Goal: Information Seeking & Learning: Check status

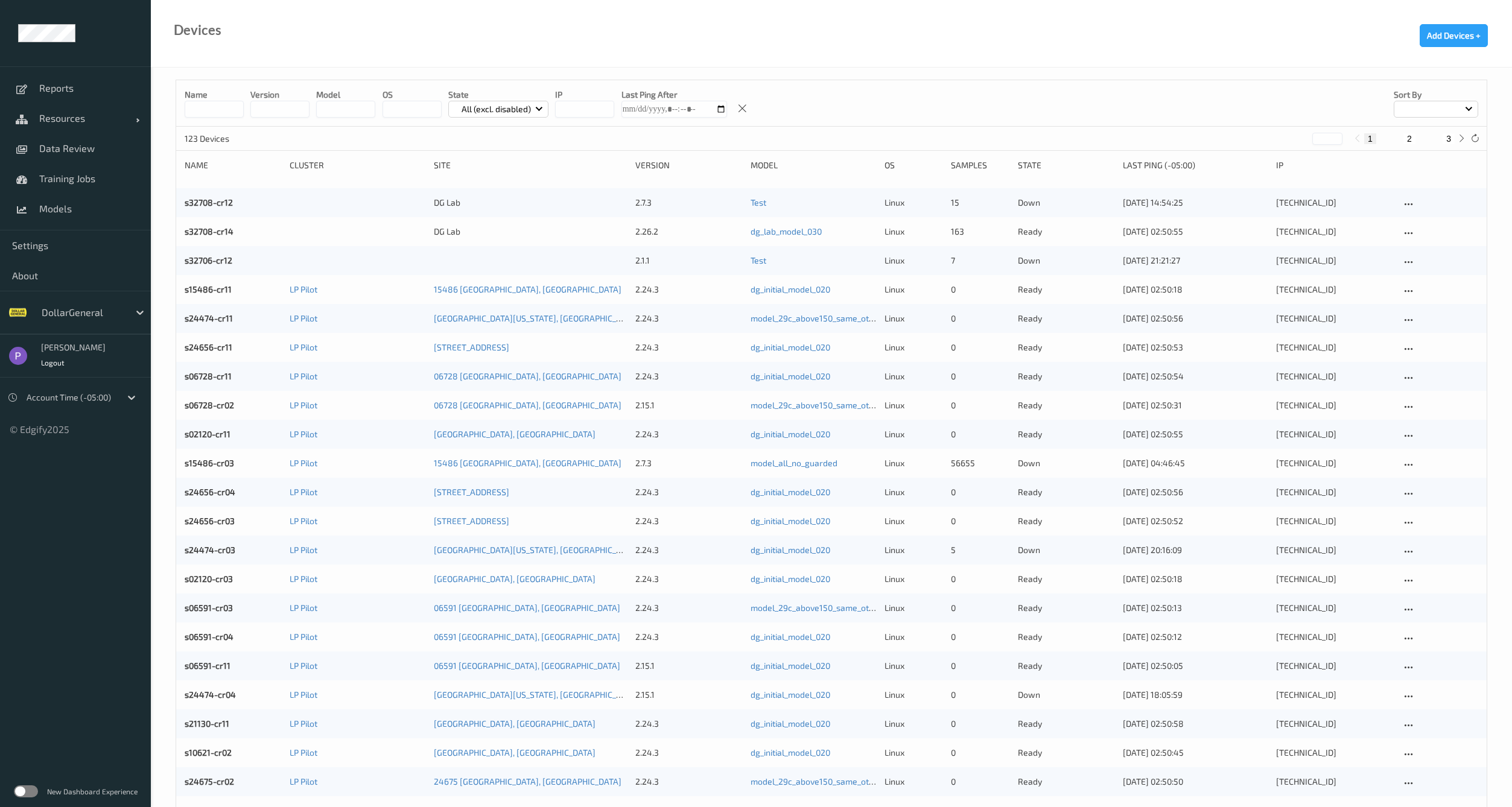
click at [23, 797] on div "New Dashboard Experience" at bounding box center [75, 791] width 151 height 31
click at [26, 795] on label at bounding box center [26, 791] width 24 height 12
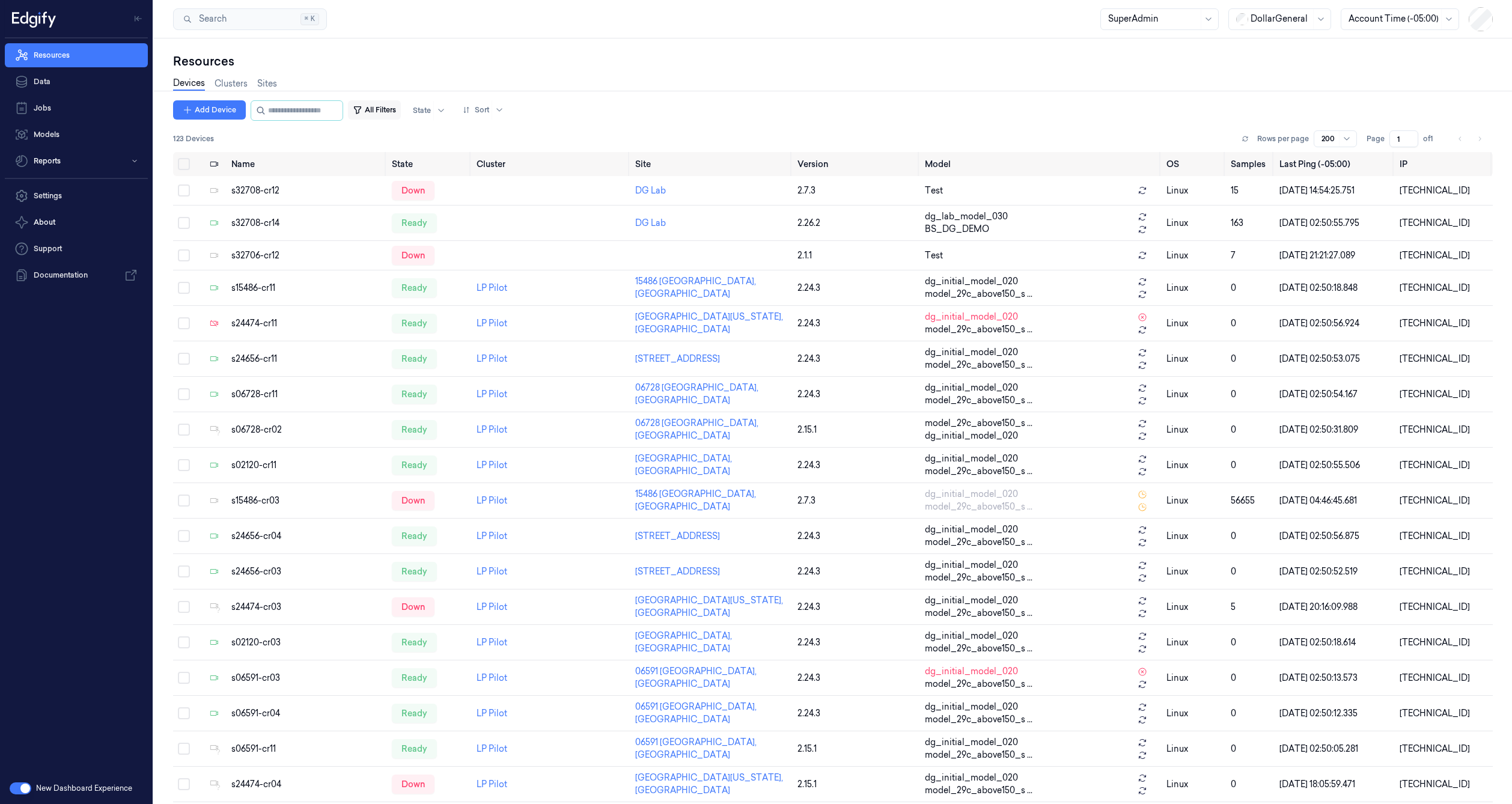
click at [362, 108] on icon "button" at bounding box center [358, 110] width 10 height 10
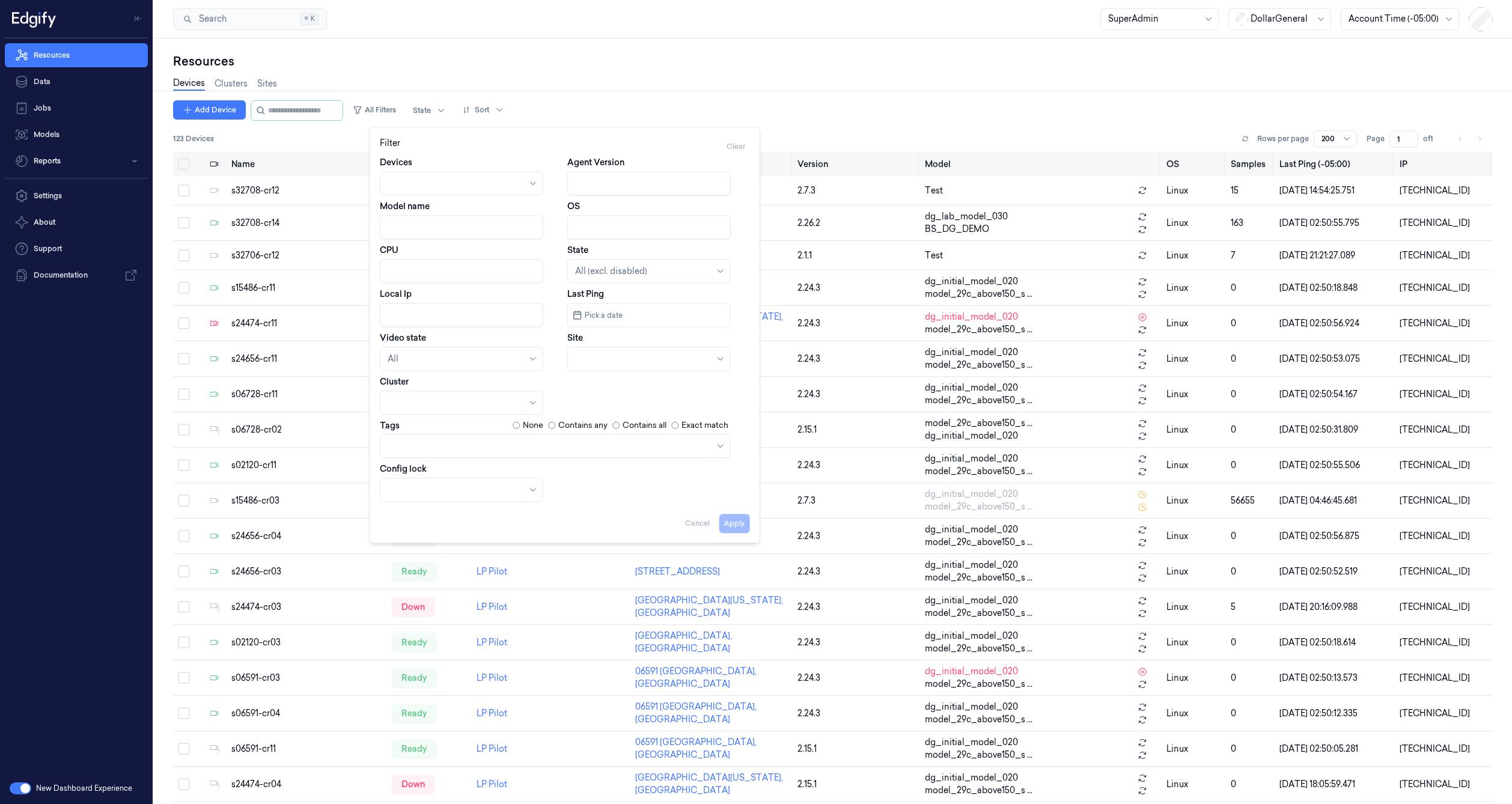
click at [588, 309] on span "Pick a date" at bounding box center [602, 315] width 40 height 11
click at [588, 309] on input "string" at bounding box center [653, 314] width 143 height 19
click at [461, 66] on div "Resources" at bounding box center [833, 61] width 1320 height 17
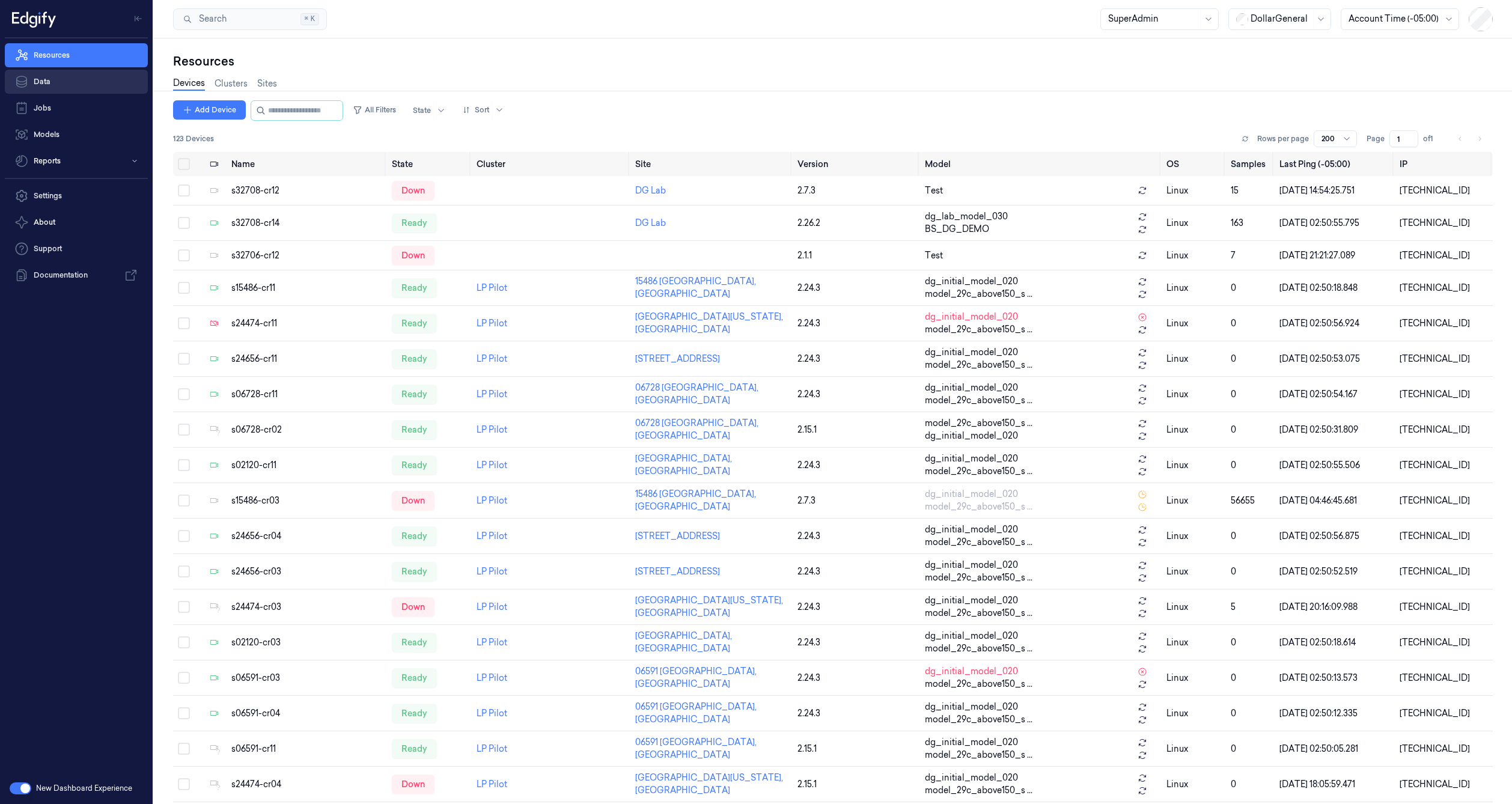
click at [62, 86] on link "Data" at bounding box center [76, 82] width 143 height 24
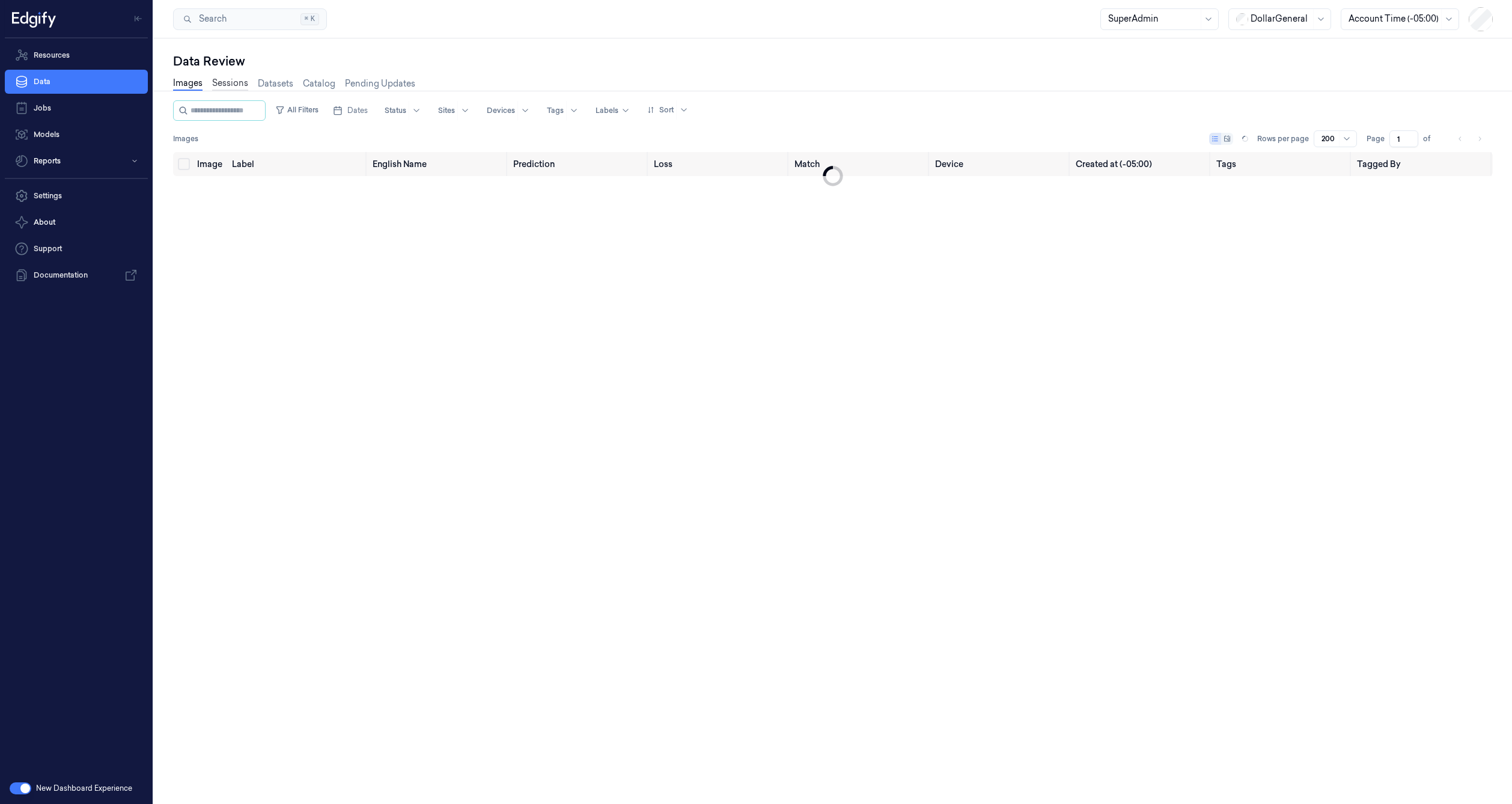
click at [227, 87] on link "Sessions" at bounding box center [230, 84] width 36 height 14
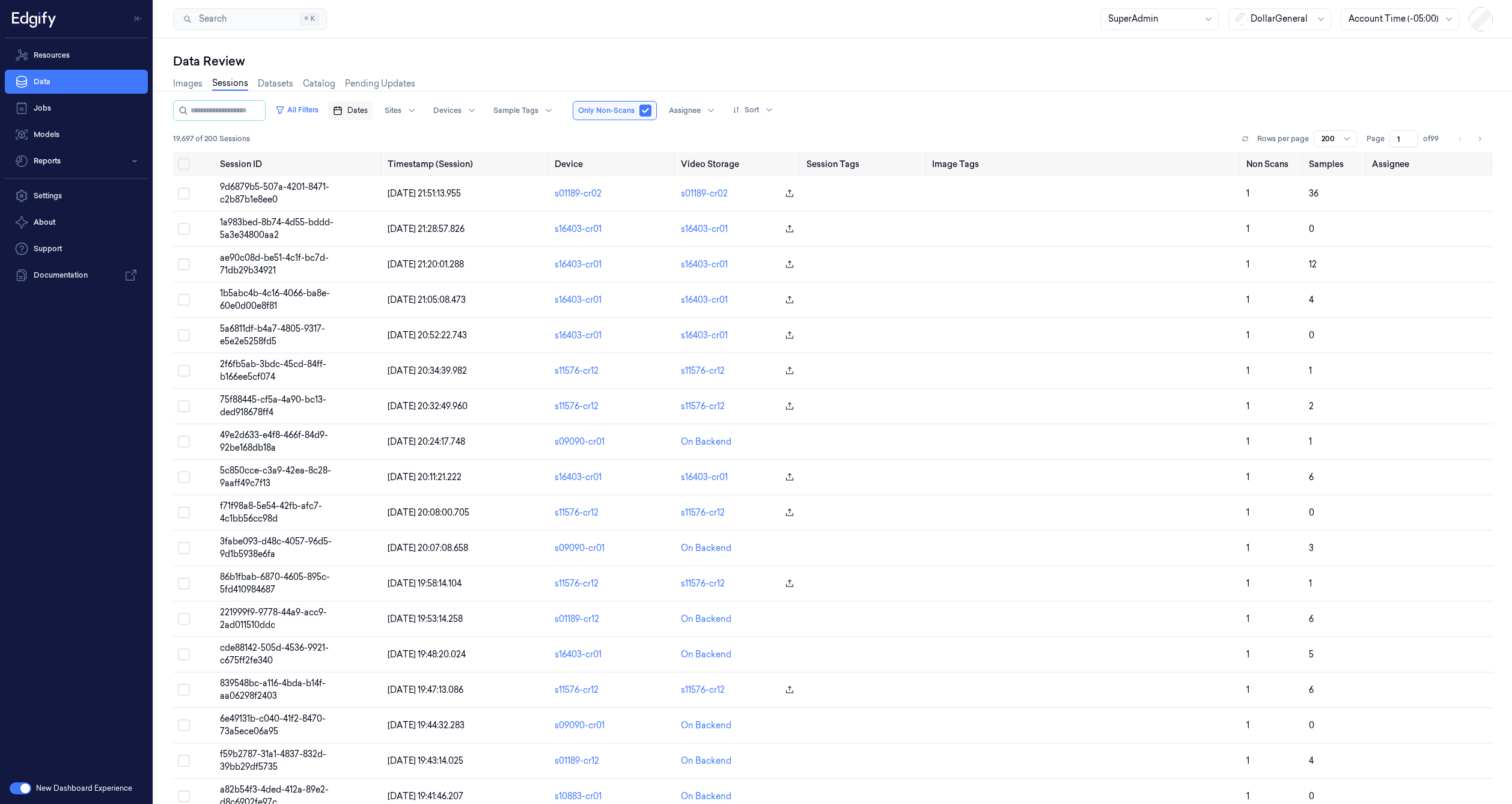
click at [341, 110] on rect "button" at bounding box center [338, 111] width 7 height 7
click at [369, 138] on icon "Go to the Previous Month" at bounding box center [368, 139] width 10 height 10
click at [394, 259] on button "18" at bounding box center [388, 255] width 19 height 19
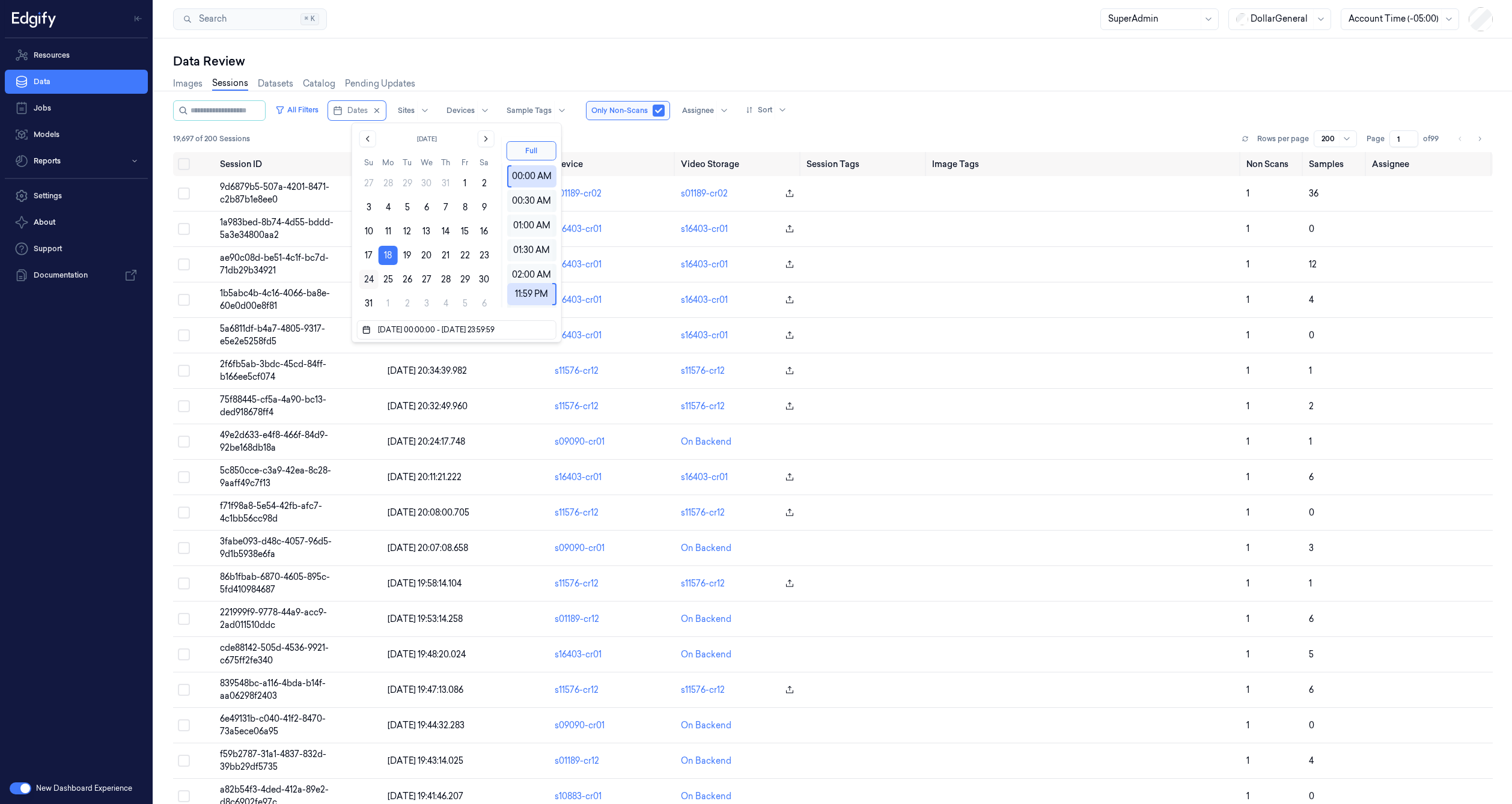
click at [367, 277] on button "24" at bounding box center [369, 279] width 19 height 19
type input "[DATE] 00:00:00 - [DATE] 23:59:59"
click at [521, 69] on div "Data Review" at bounding box center [833, 61] width 1320 height 17
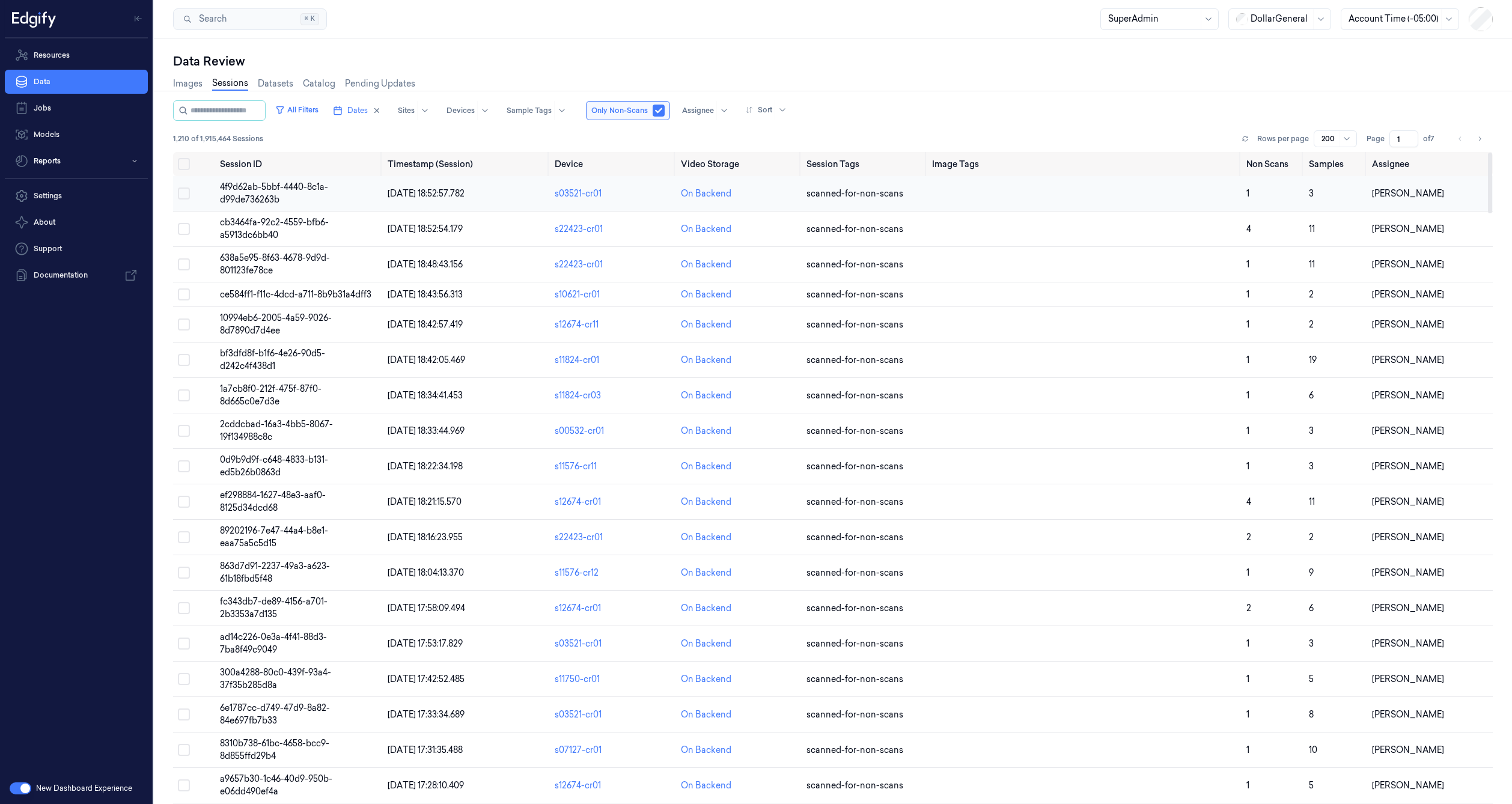
click at [311, 183] on span "4f9d62ab-5bbf-4440-8c1a-d99de736263b" at bounding box center [273, 193] width 108 height 23
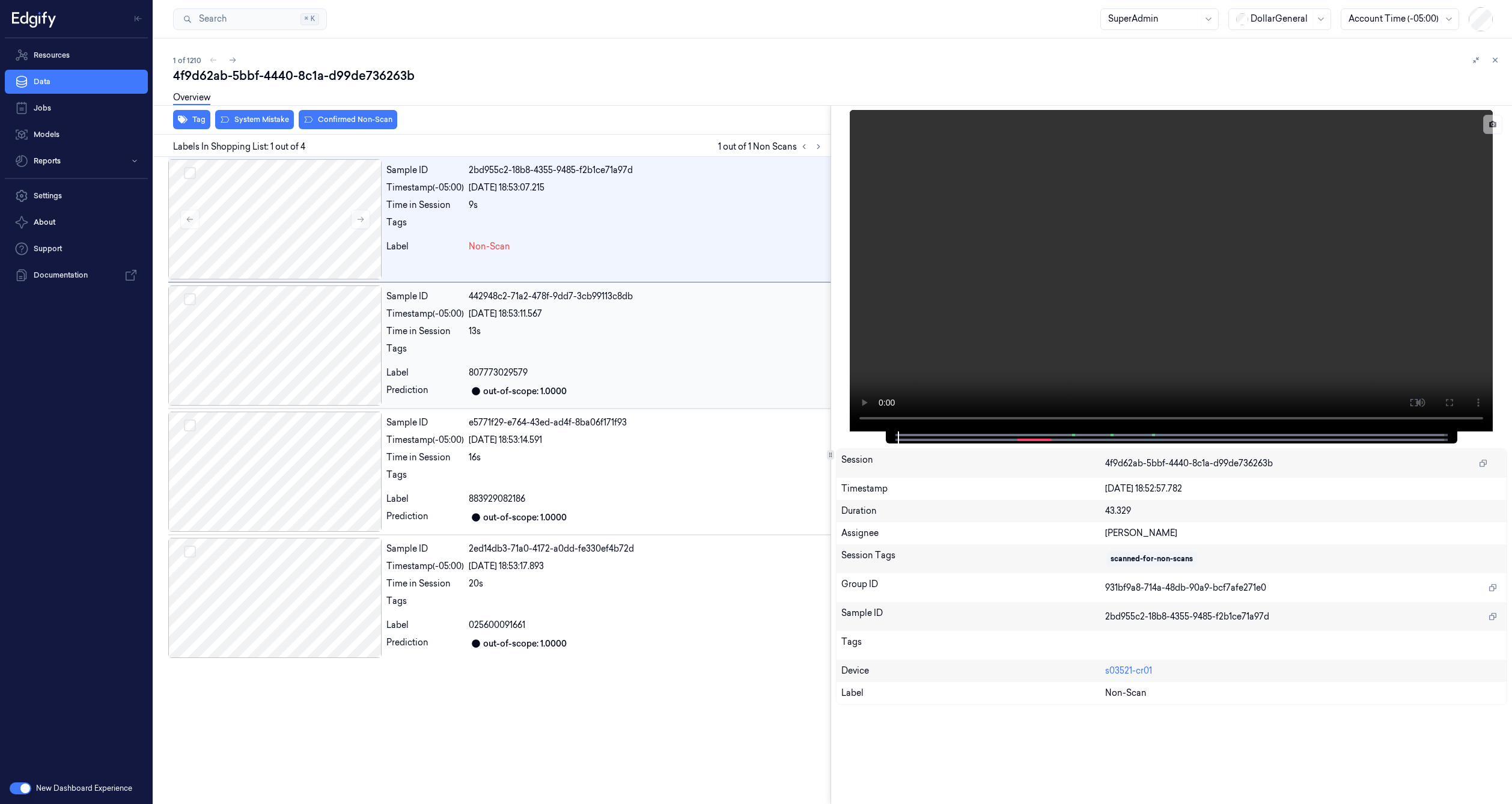
click at [293, 351] on div at bounding box center [275, 345] width 213 height 120
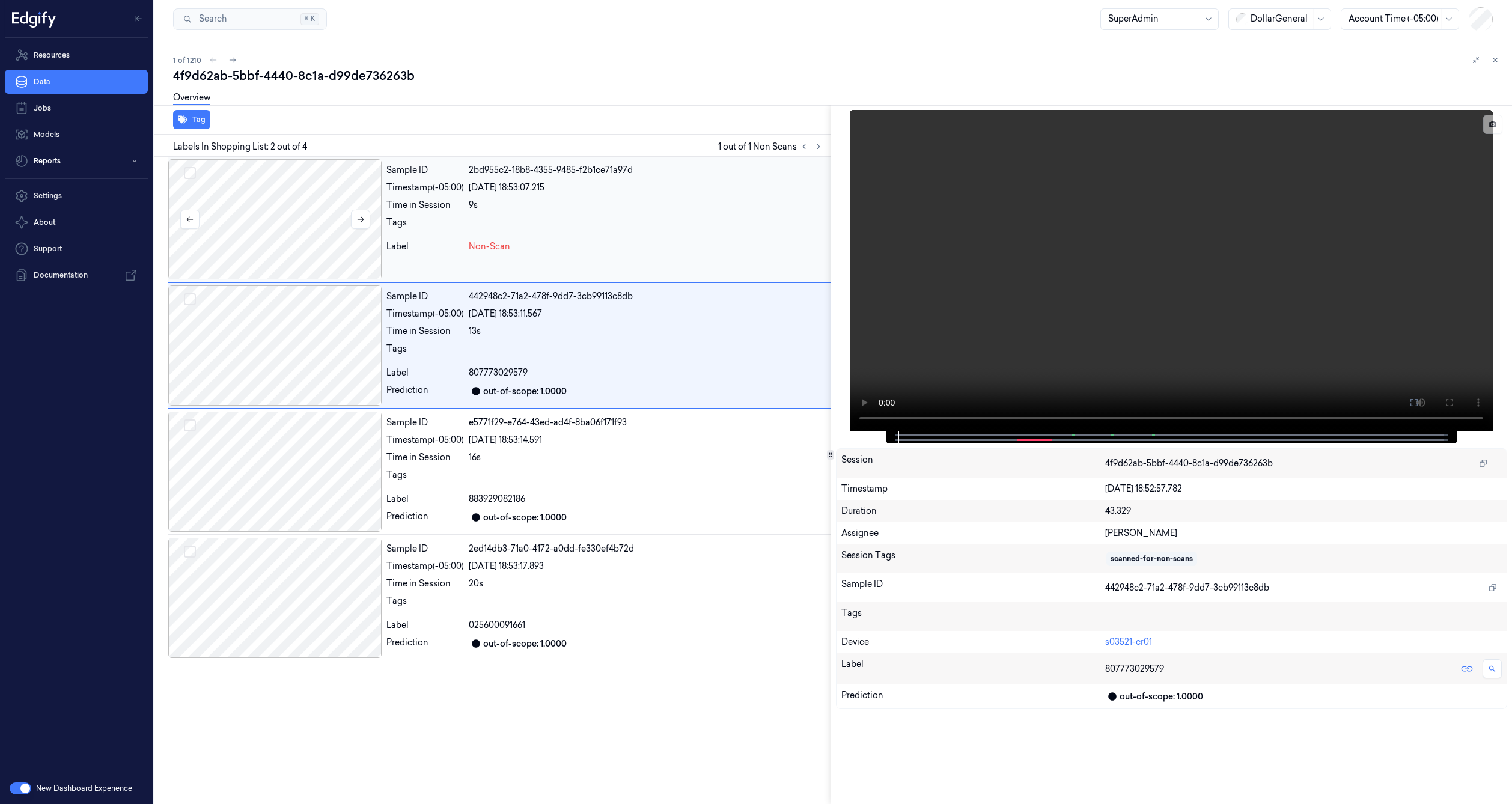
click at [281, 244] on div at bounding box center [275, 219] width 213 height 120
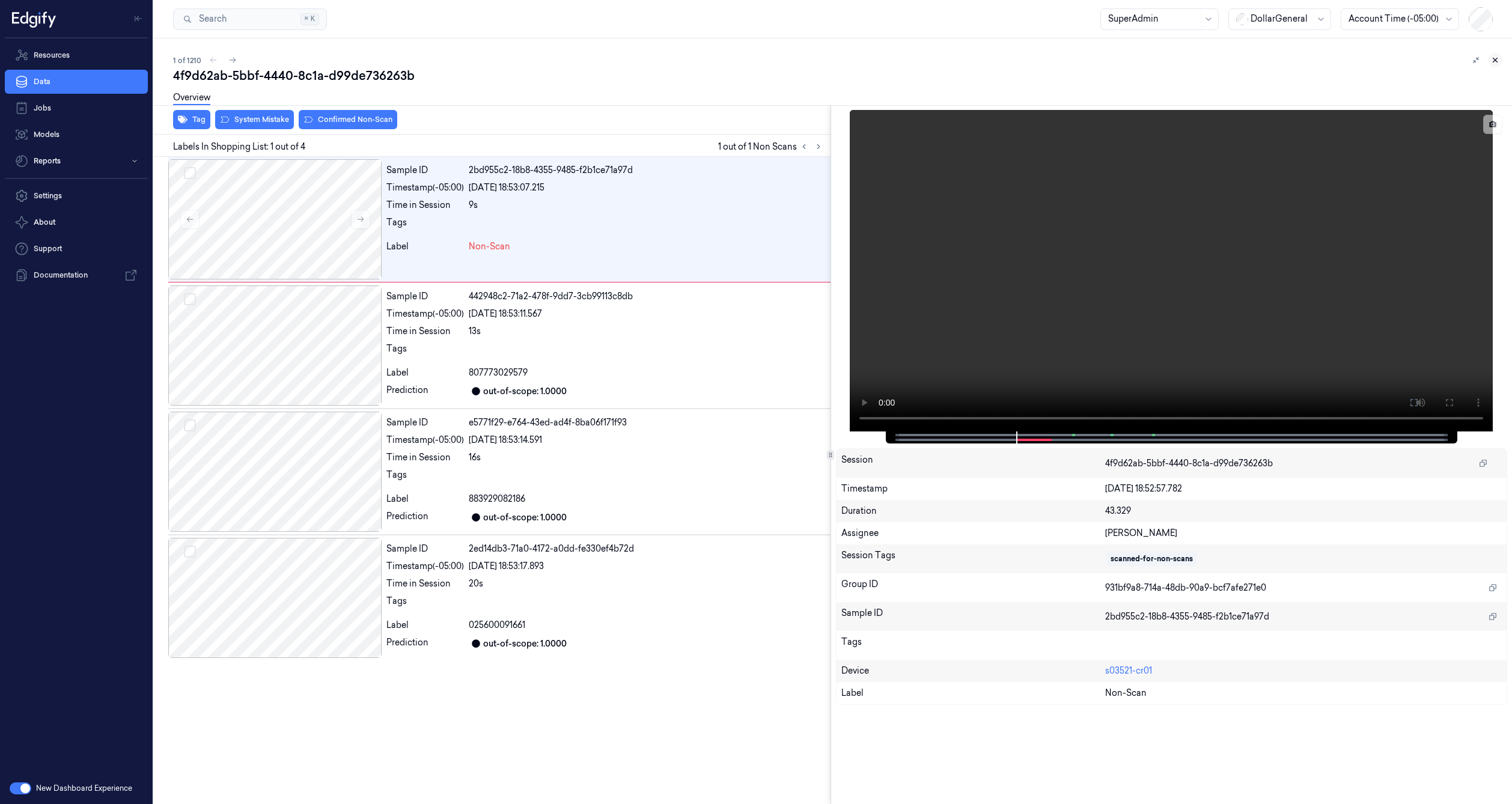
click at [1489, 57] on button at bounding box center [1495, 60] width 14 height 14
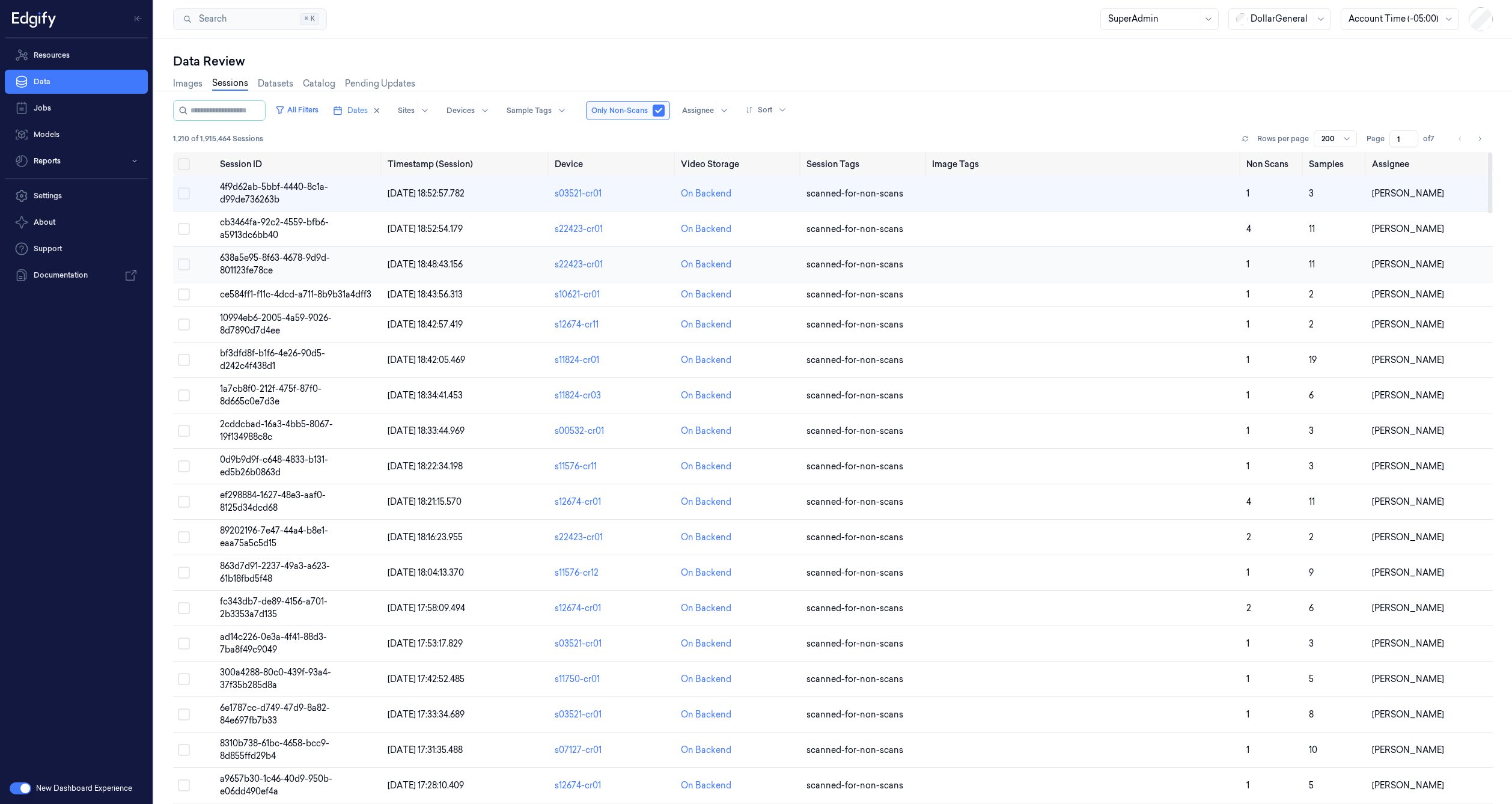
click at [404, 259] on span "[DATE] 18:48:43.156" at bounding box center [425, 264] width 75 height 11
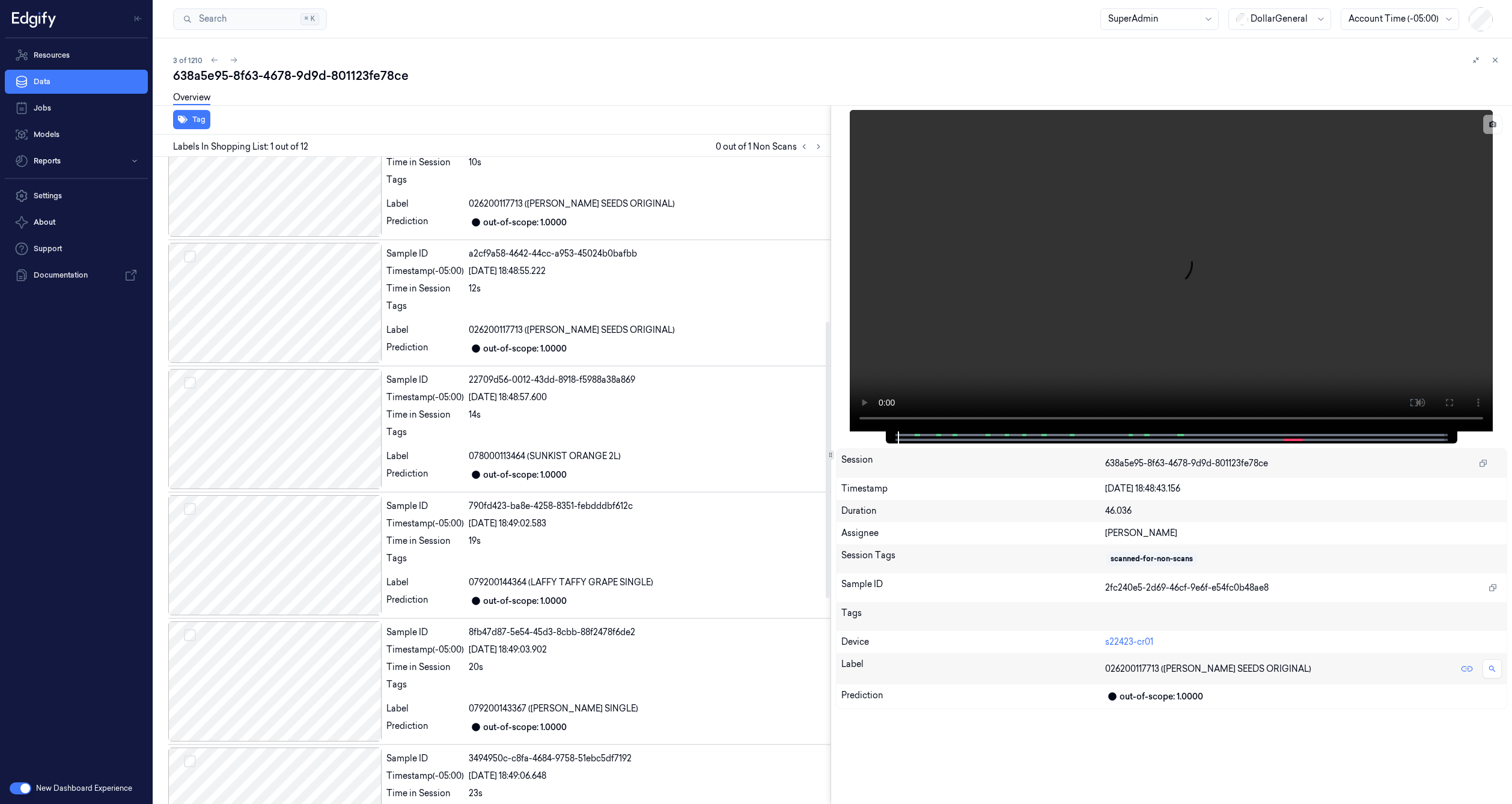
scroll to position [145, 0]
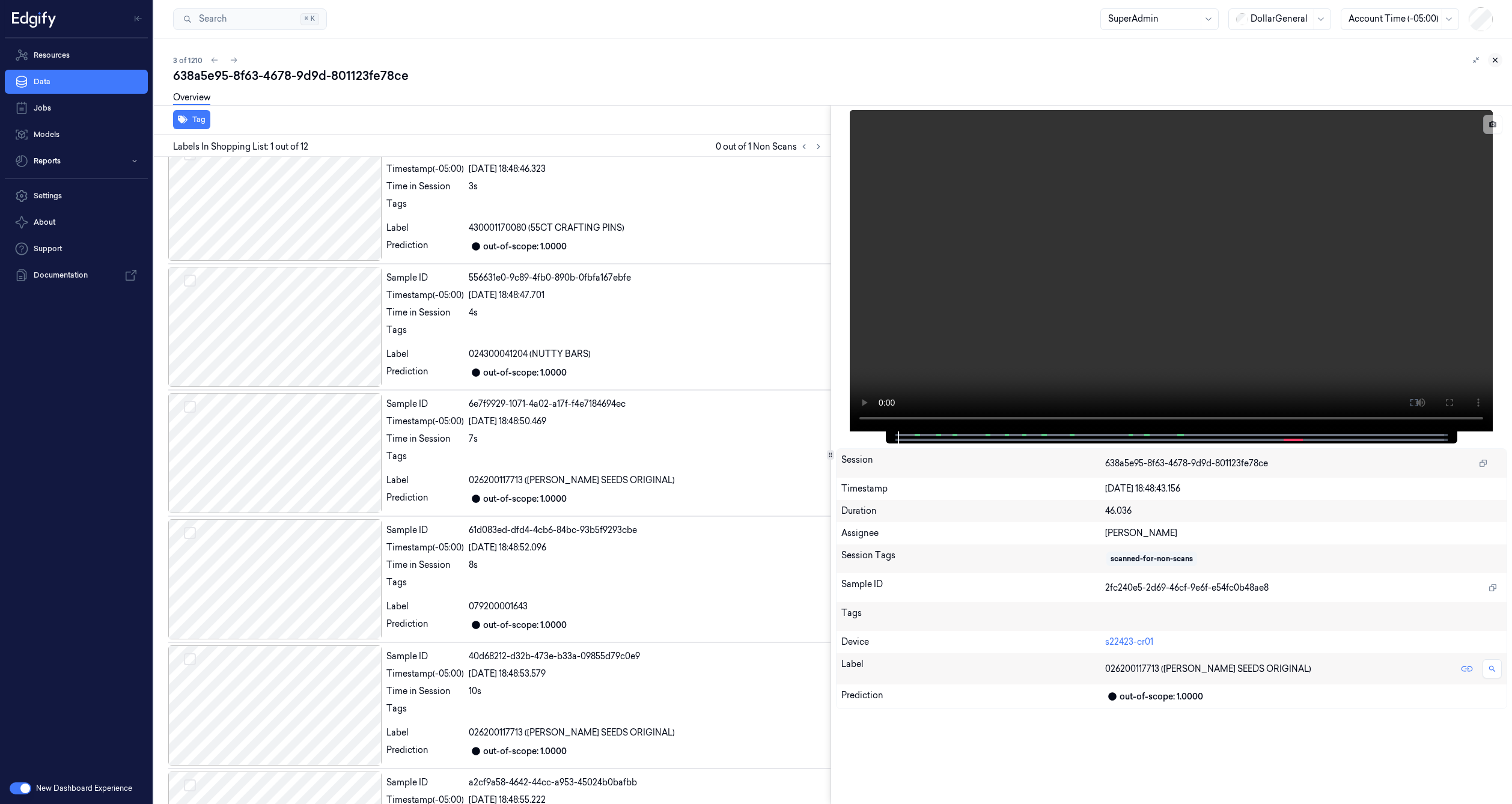
click at [1493, 58] on icon at bounding box center [1495, 60] width 4 height 4
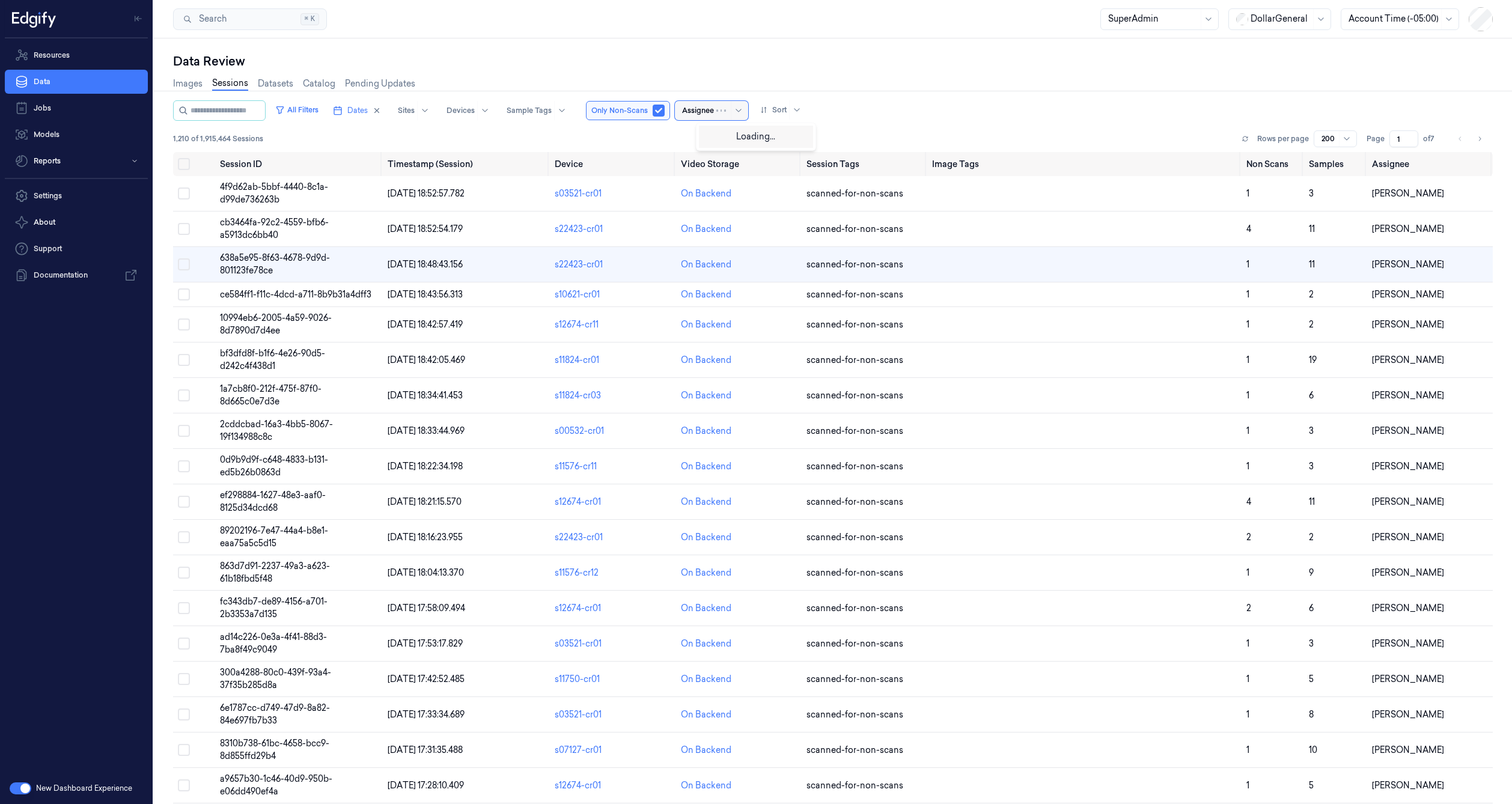
click at [714, 111] on div at bounding box center [697, 110] width 32 height 11
type input "a"
type input "[PERSON_NAME]"
click at [733, 138] on div "[PERSON_NAME]" at bounding box center [740, 136] width 72 height 13
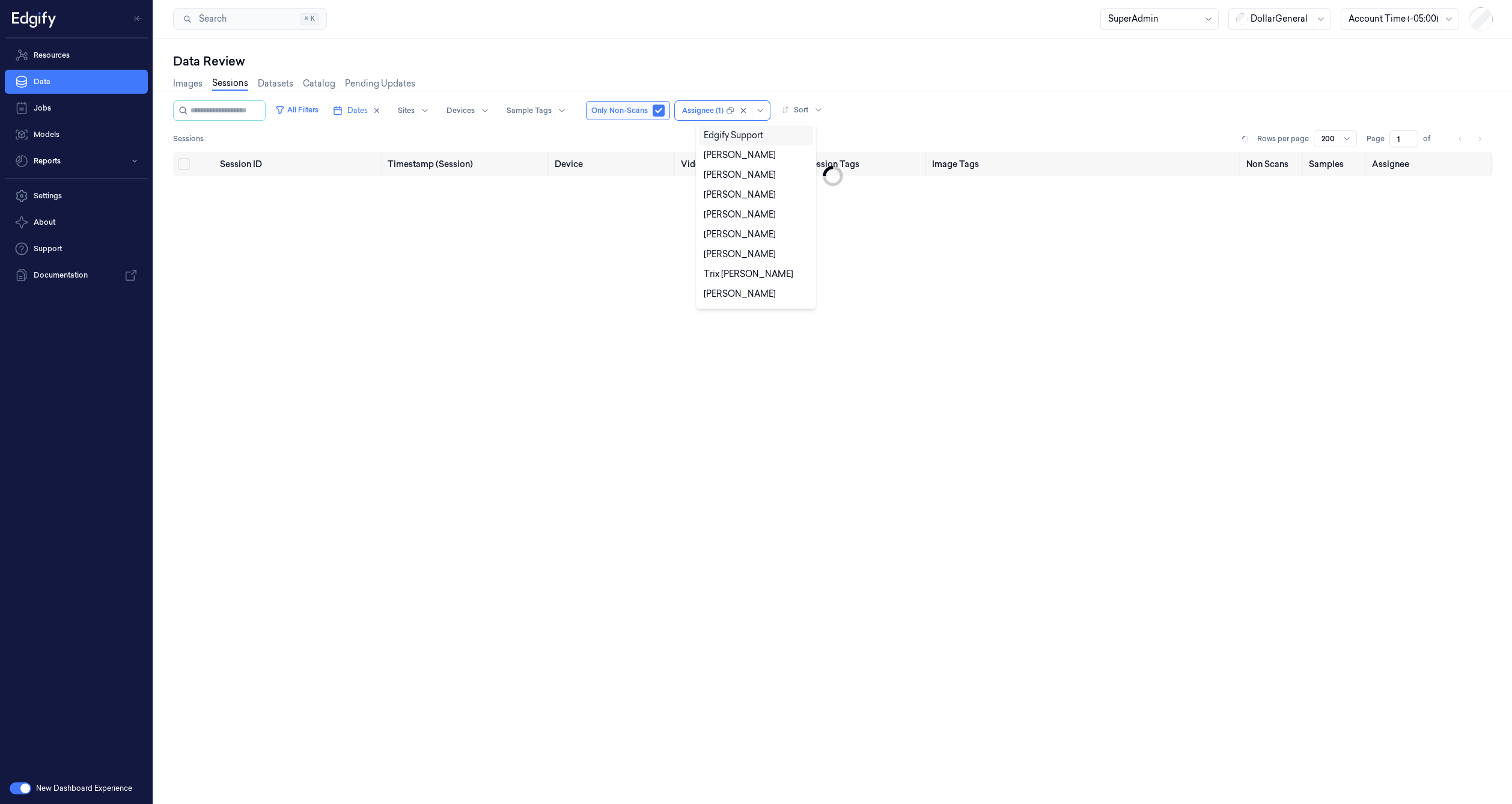
click at [660, 136] on div "Sessions Rows per page 200 Page 1 of" at bounding box center [833, 139] width 1320 height 17
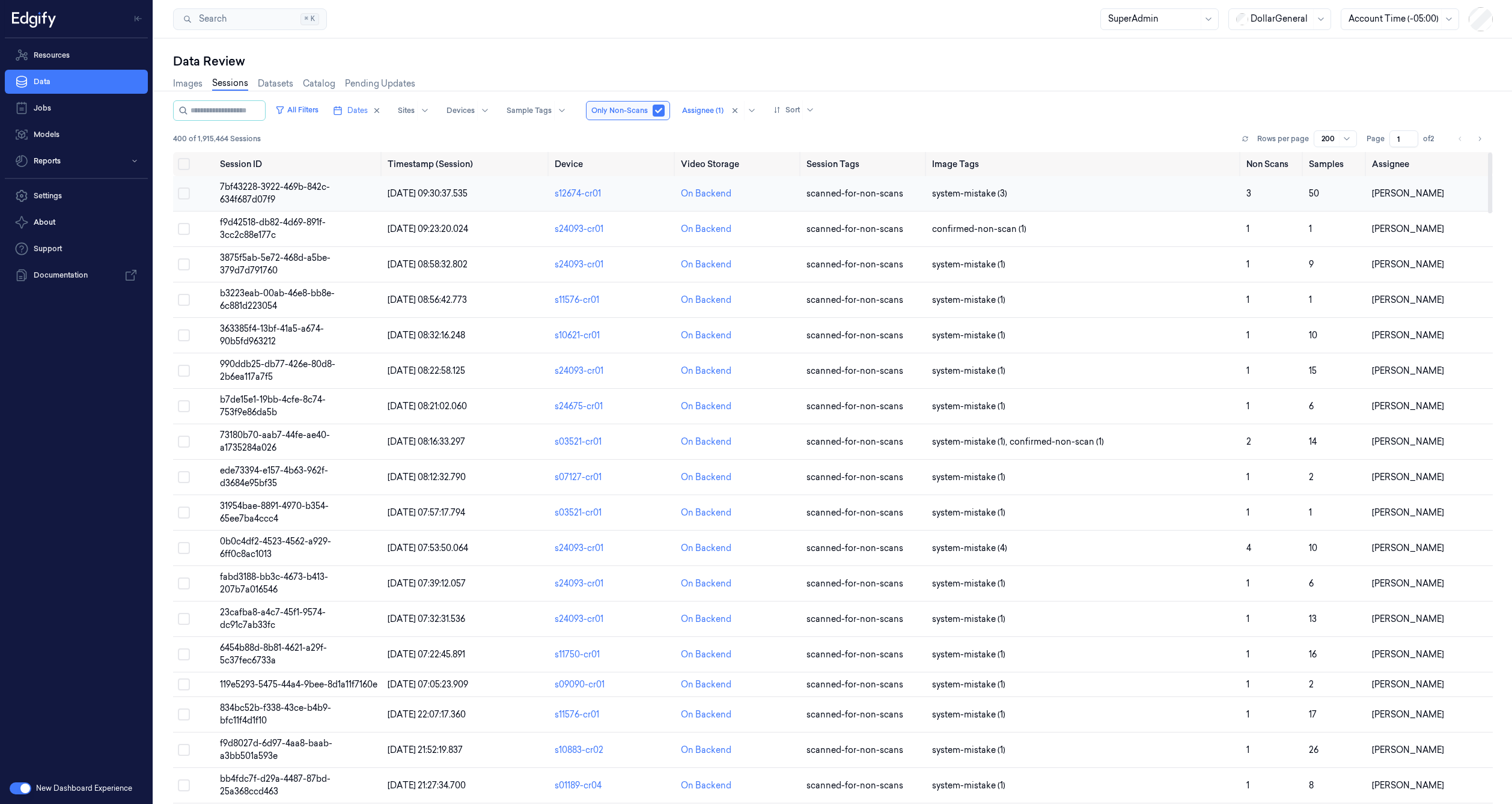
click at [319, 201] on td "7bf43228-3922-469b-842c-634f687d07f9" at bounding box center [298, 194] width 167 height 35
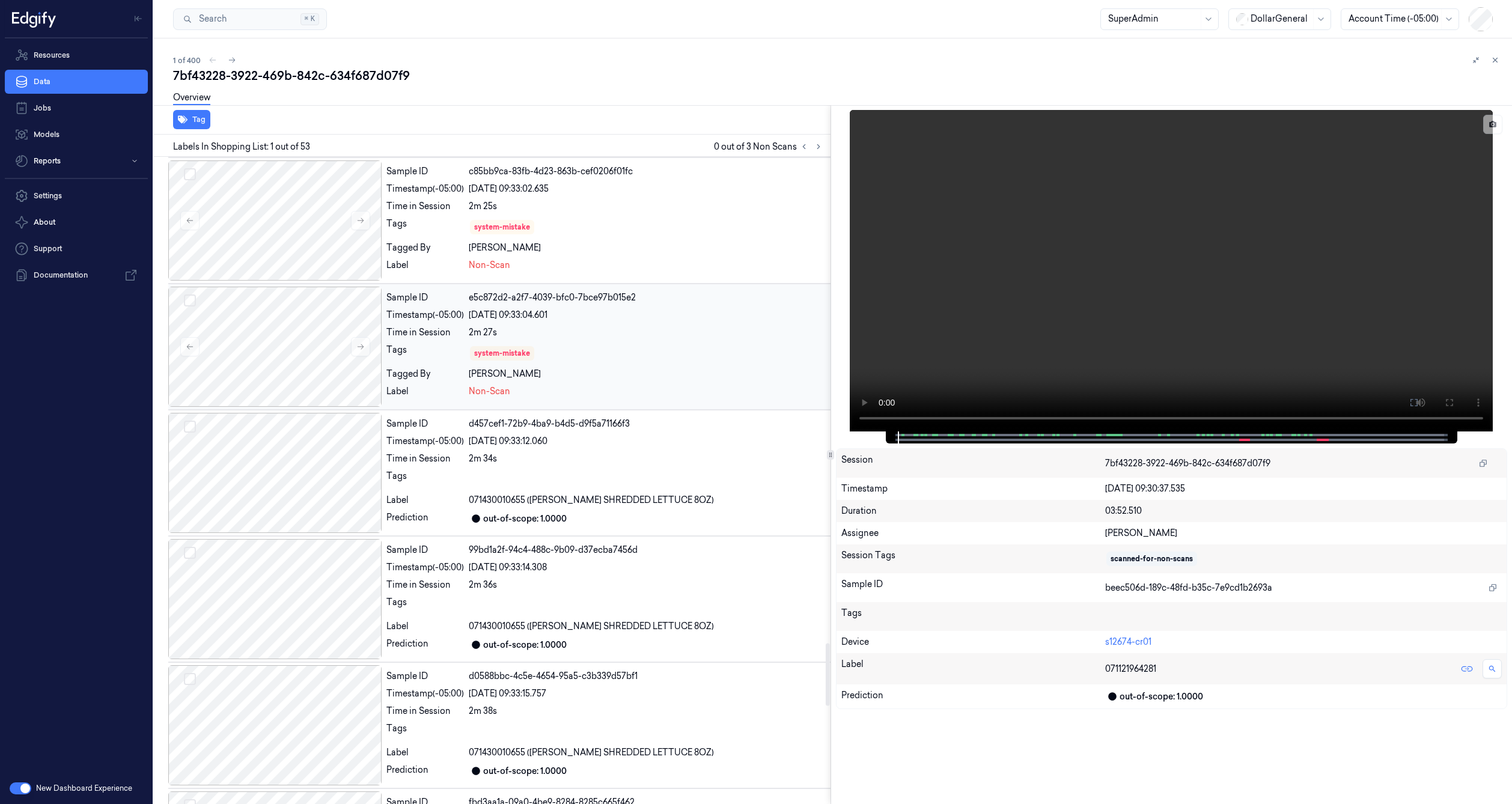
scroll to position [5012, 0]
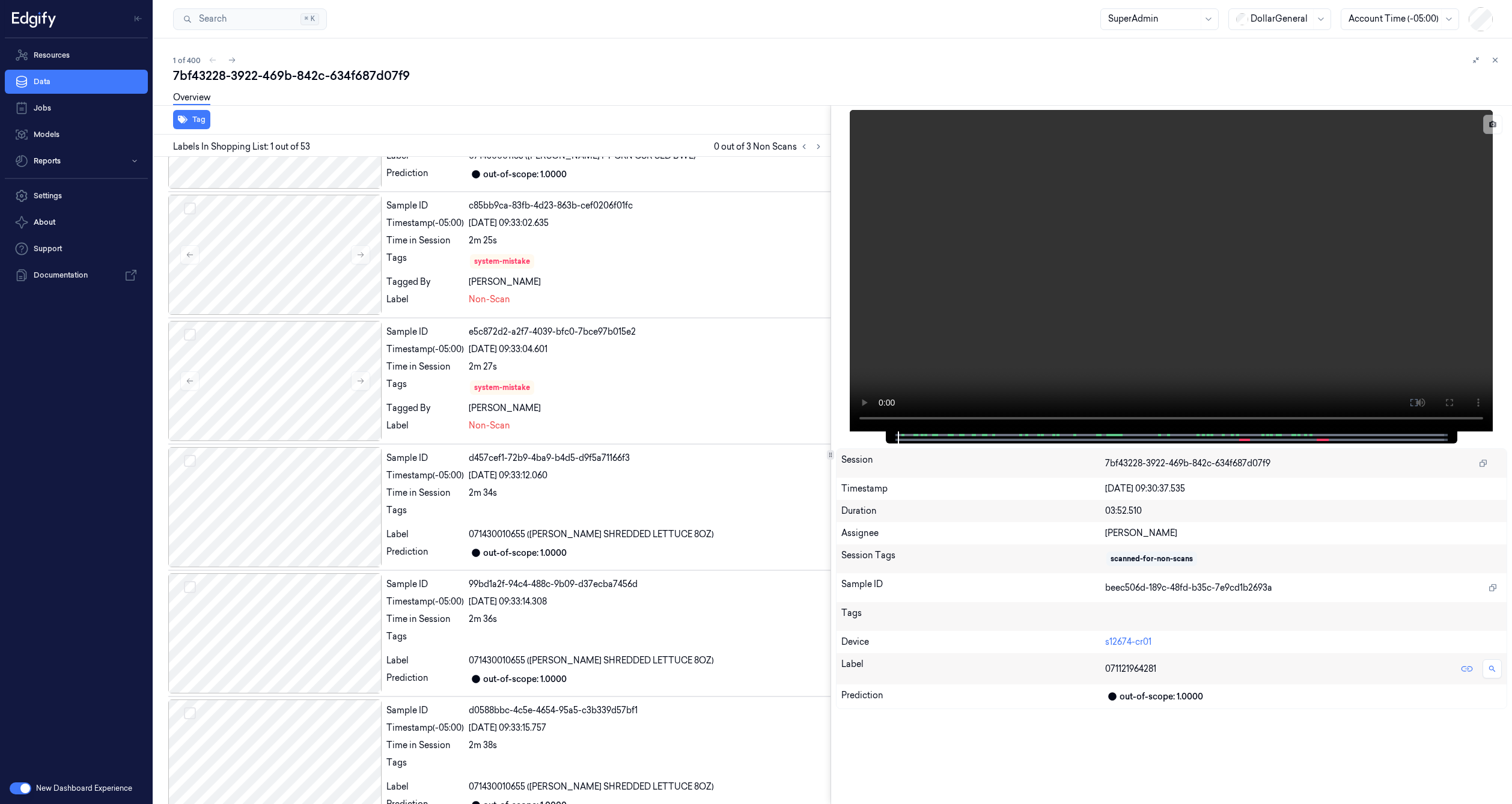
click at [327, 82] on div "7bf43228-3922-469b-842c-634f687d07f9" at bounding box center [837, 76] width 1329 height 17
click at [326, 74] on div "7bf43228-3922-469b-842c-634f687d07f9" at bounding box center [837, 76] width 1329 height 17
copy div "634f687d07f9"
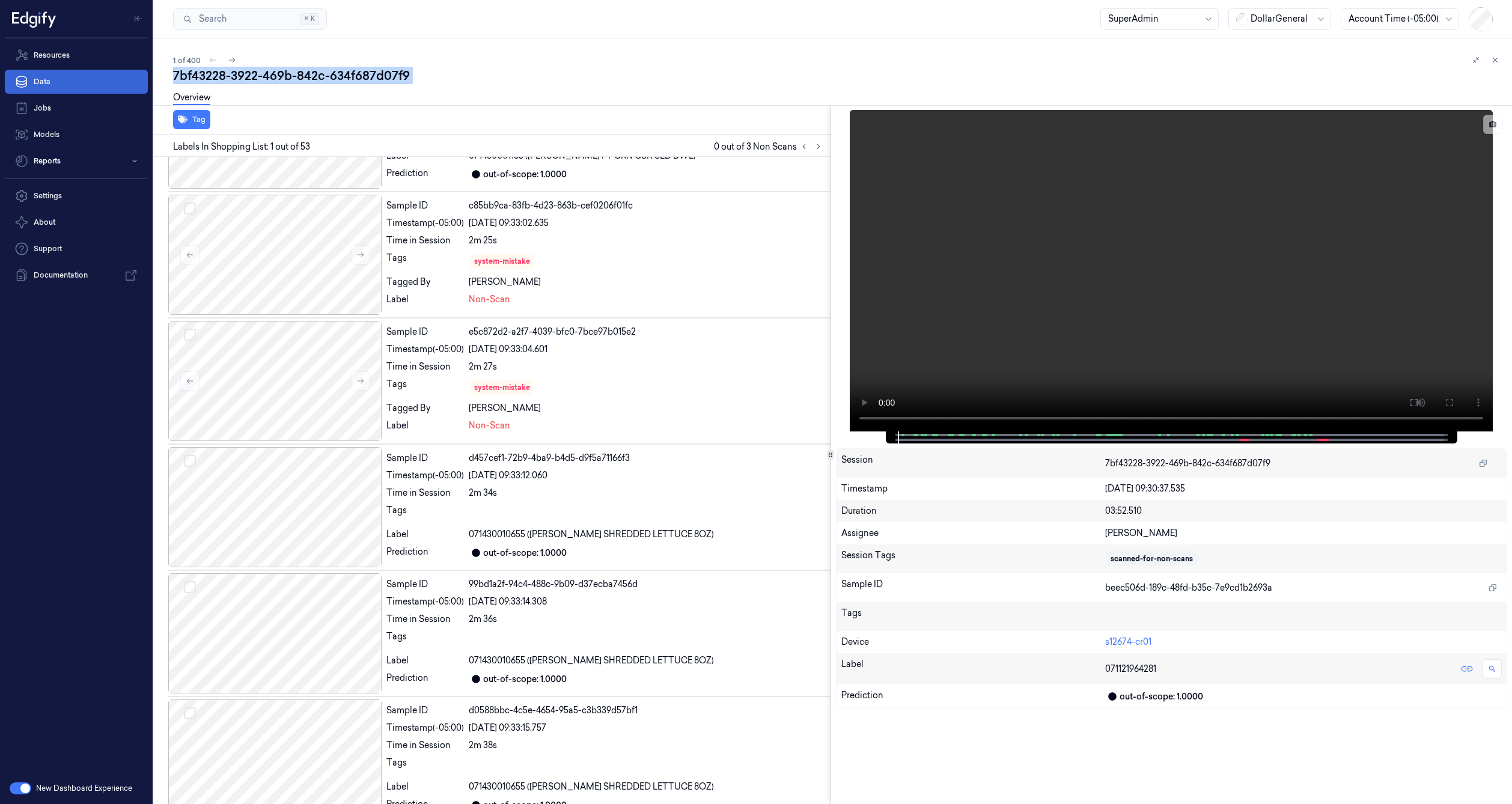
click at [78, 88] on link "Data" at bounding box center [76, 82] width 143 height 24
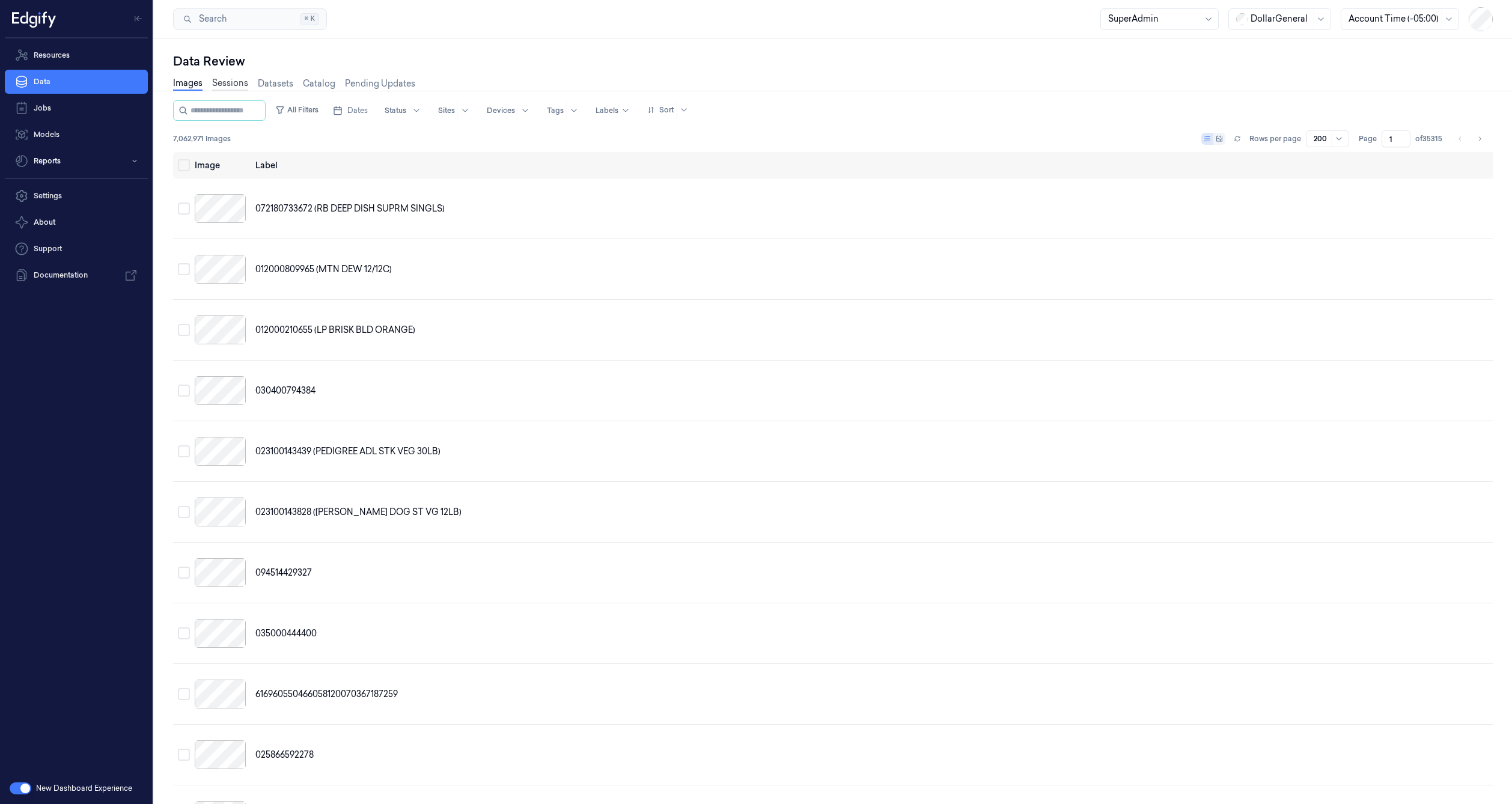
click at [218, 82] on link "Sessions" at bounding box center [230, 84] width 36 height 14
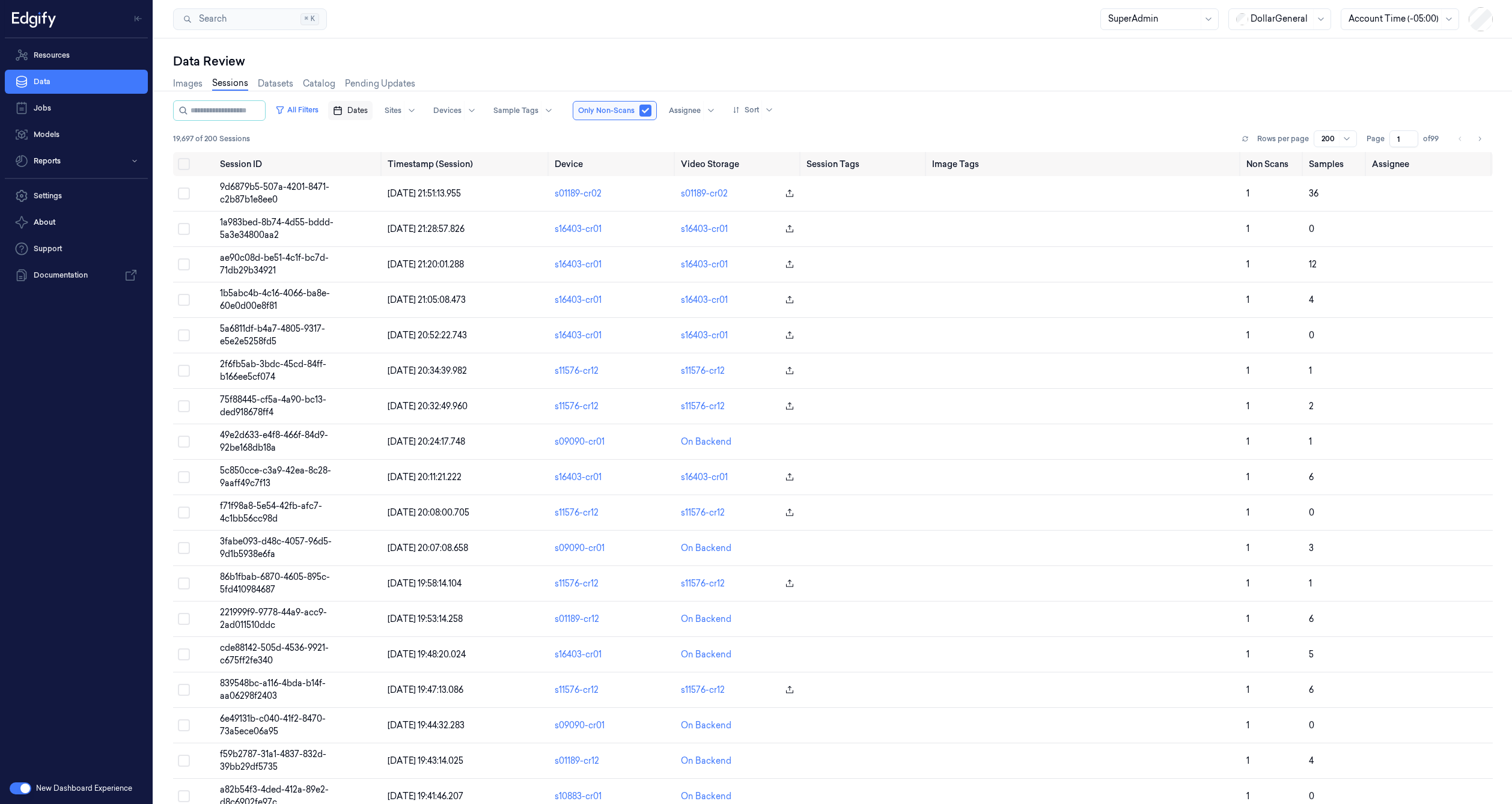
click at [367, 110] on span "Dates" at bounding box center [358, 110] width 20 height 11
click at [377, 139] on div "[DATE] Su Mo Tu We Th Fr Sa 31 1 2 3 4 5 6 7 8 9 10 11 12 13 14 15 16 17 18 19 …" at bounding box center [427, 210] width 135 height 159
click at [372, 138] on icon "Go to the Previous Month" at bounding box center [368, 139] width 10 height 10
click at [394, 255] on button "18" at bounding box center [388, 255] width 19 height 19
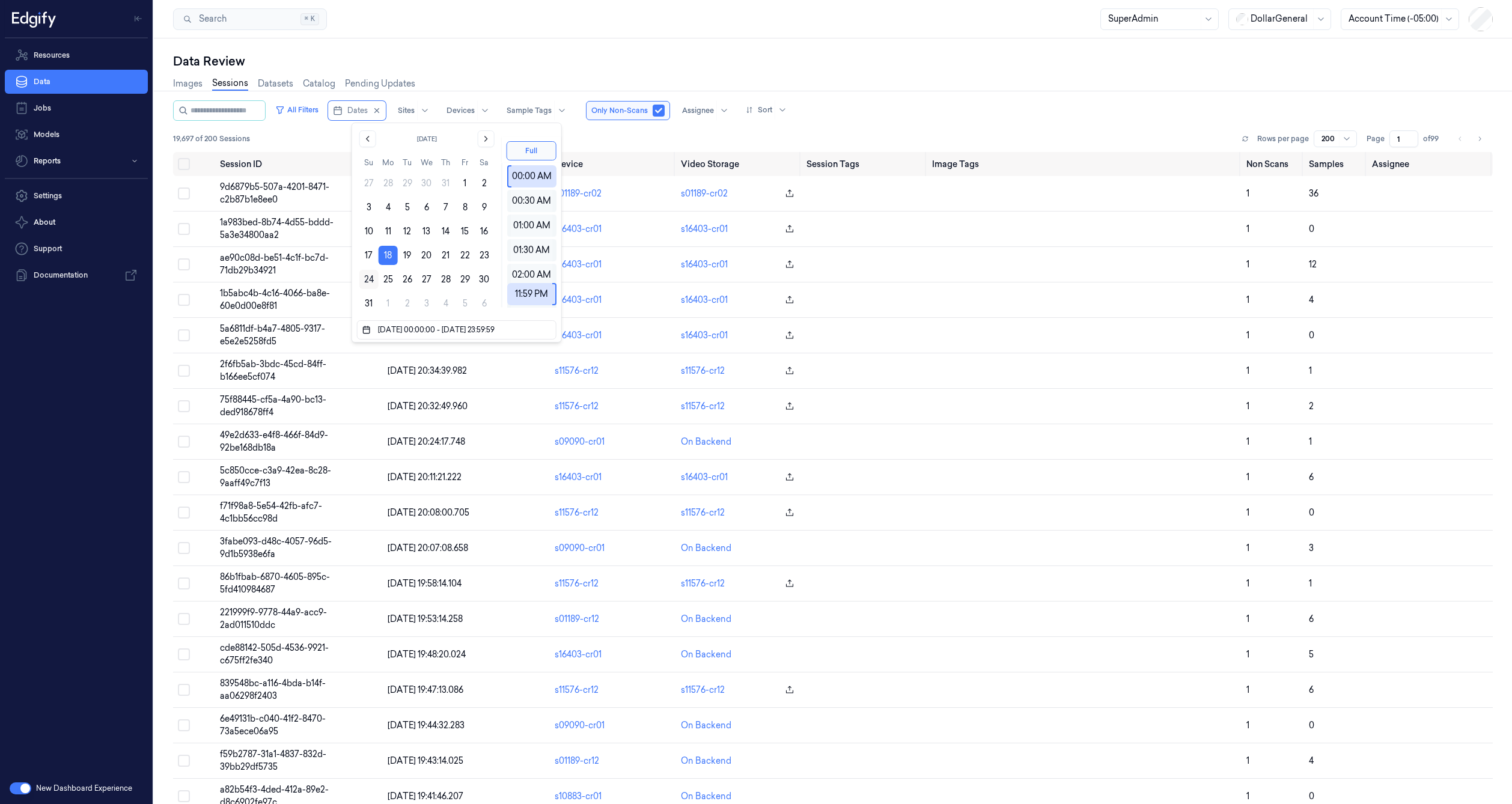
click at [364, 278] on button "24" at bounding box center [369, 279] width 19 height 19
type input "[DATE] 00:00:00 - [DATE] 23:59:59"
click at [457, 78] on div "Images Sessions Datasets Catalog Pending Updates" at bounding box center [833, 85] width 1320 height 30
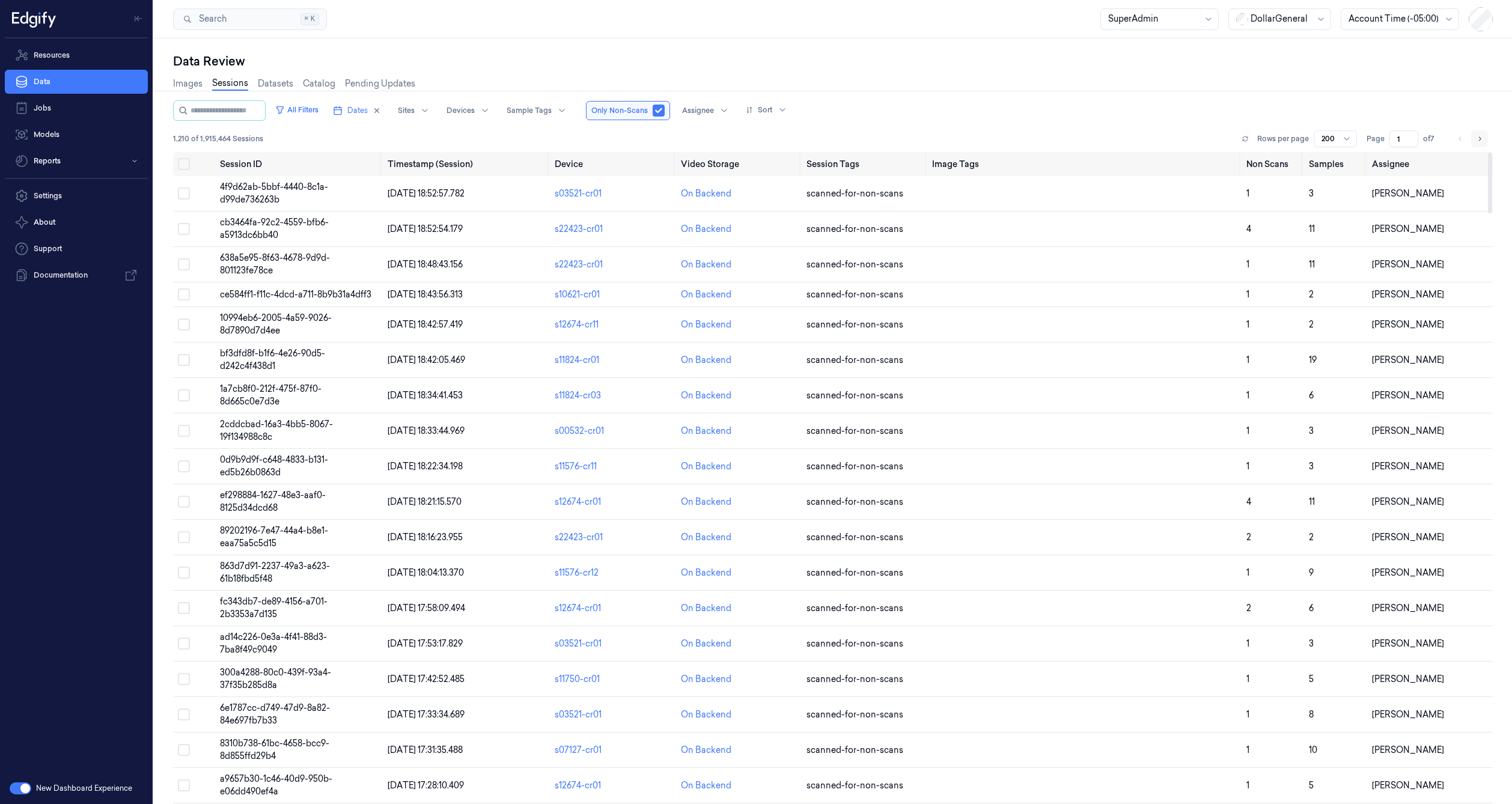
click at [1472, 136] on button "Go to next page" at bounding box center [1479, 139] width 17 height 17
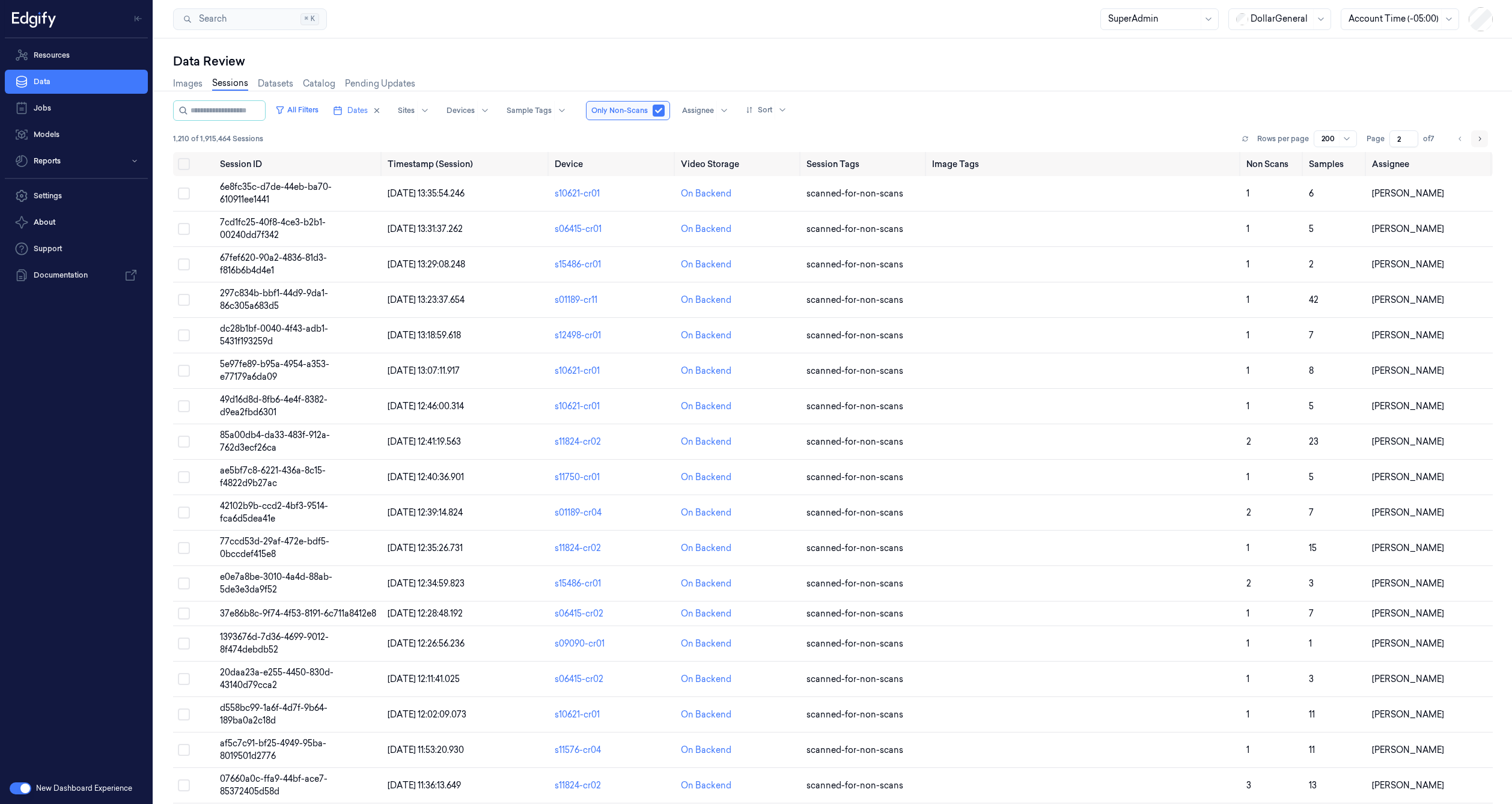
click at [1474, 135] on button "Go to next page" at bounding box center [1479, 139] width 17 height 17
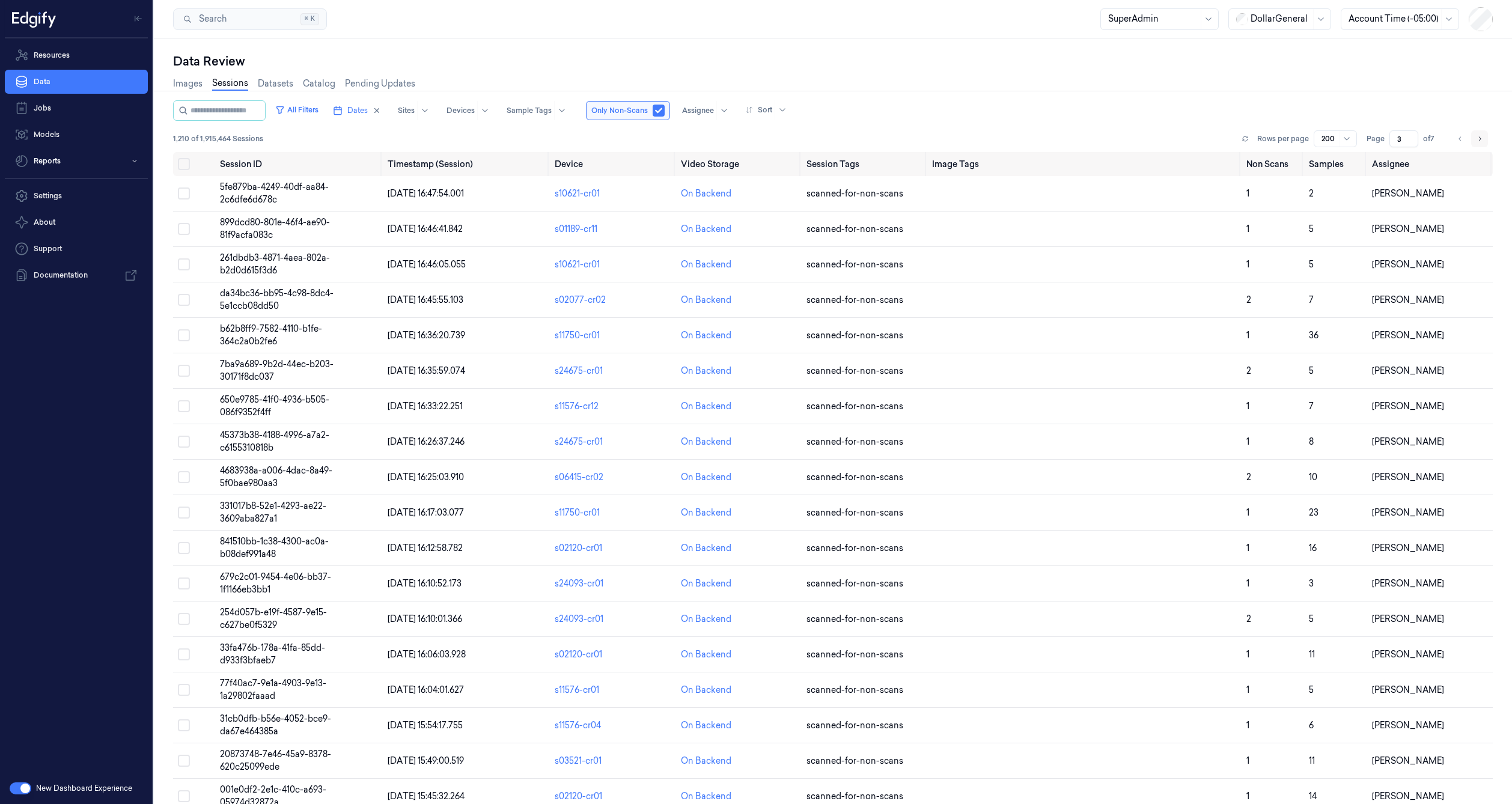
click at [1474, 135] on button "Go to next page" at bounding box center [1479, 139] width 17 height 17
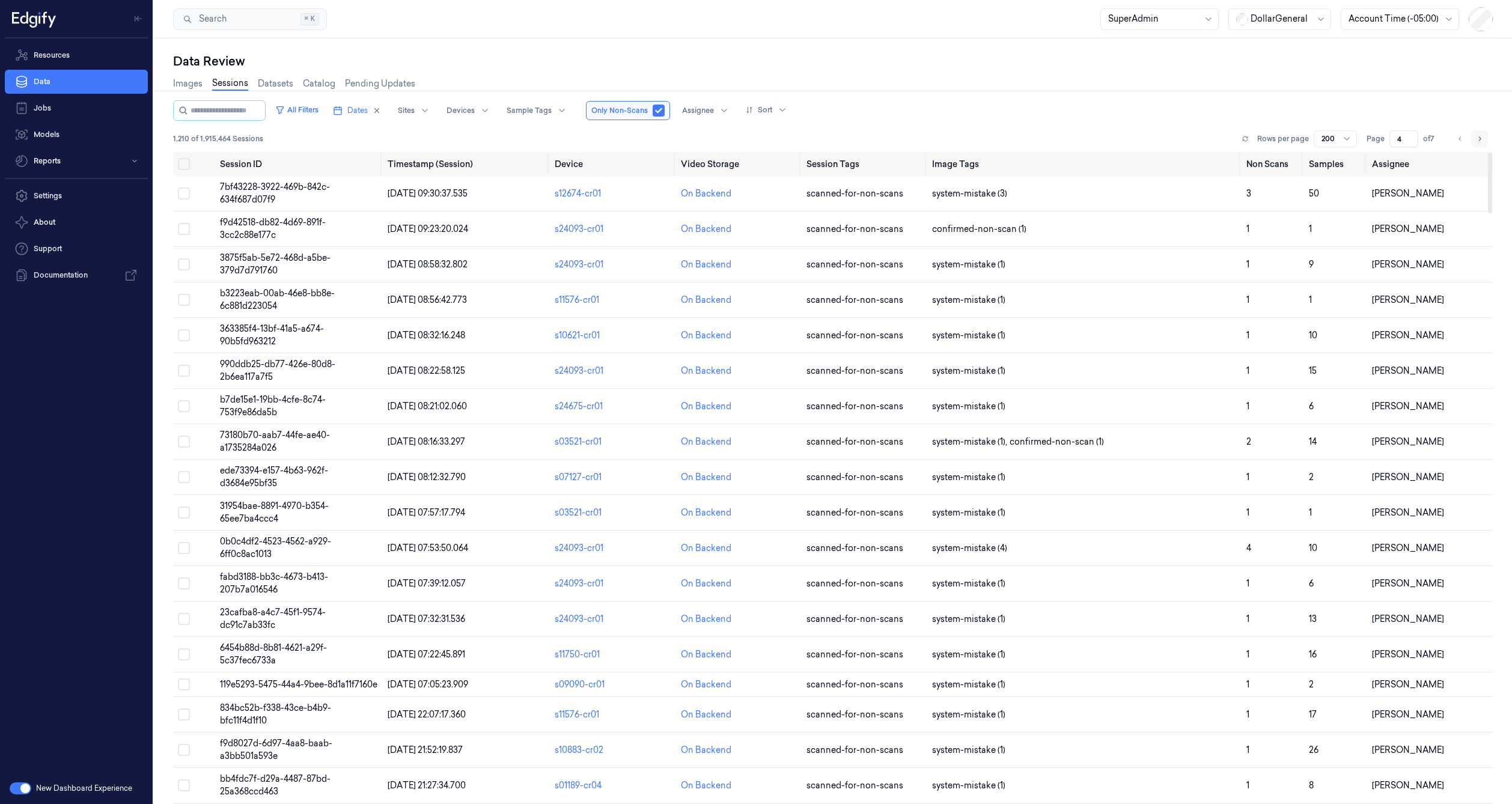
click at [1476, 135] on icon "Go to next page" at bounding box center [1479, 139] width 7 height 10
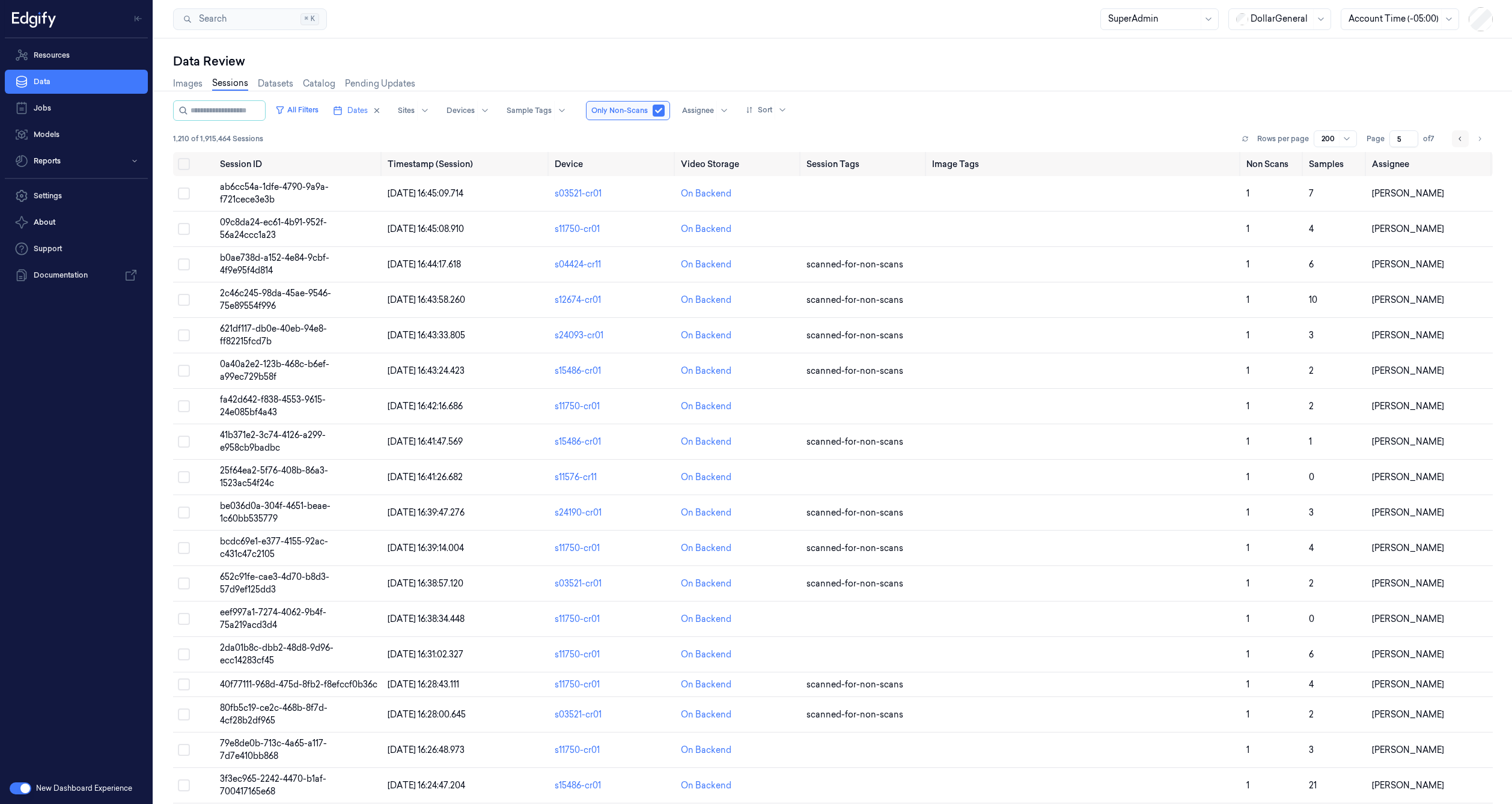
click at [1460, 138] on icon "Go to previous page" at bounding box center [1460, 139] width 7 height 10
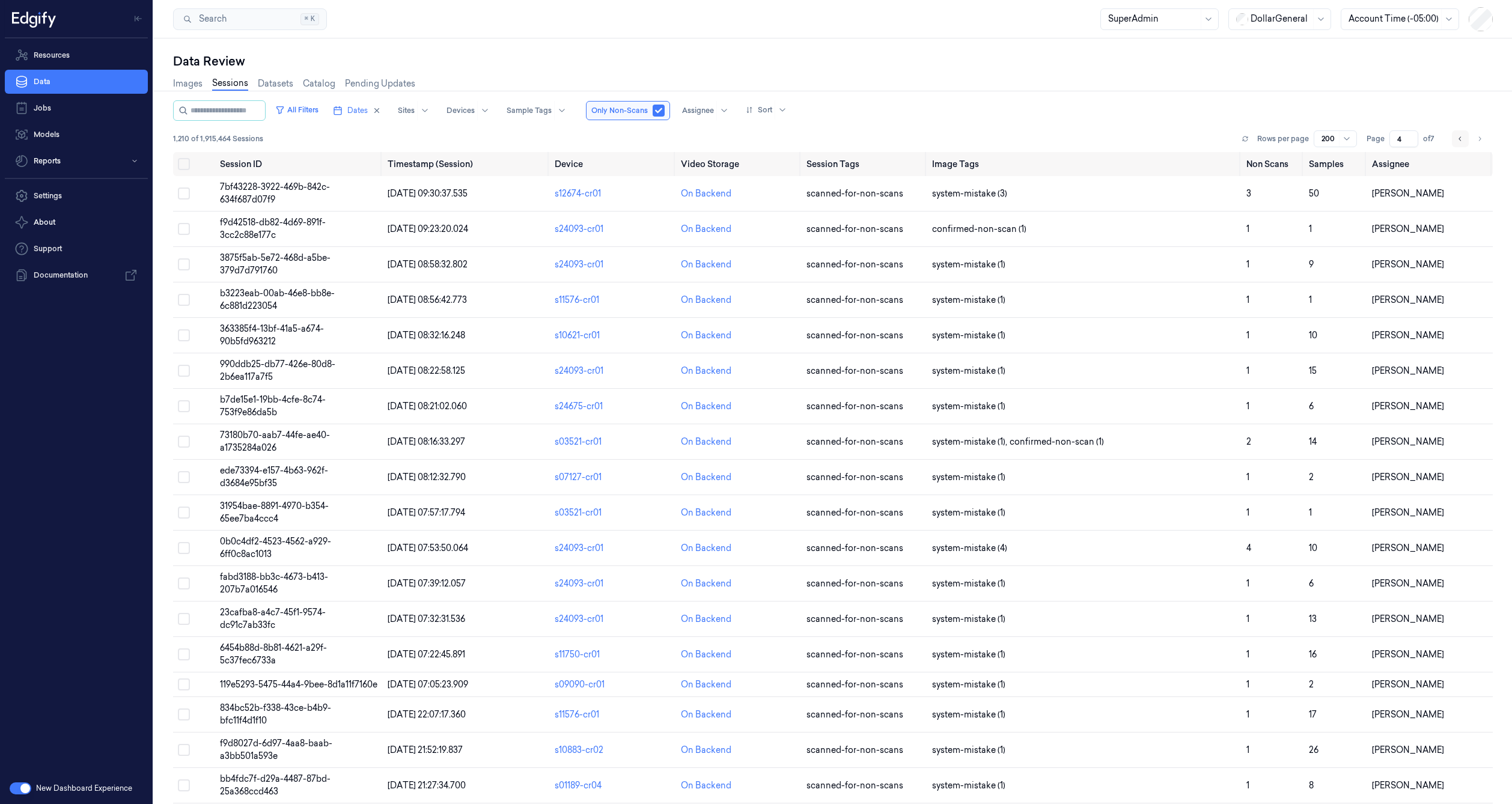
click at [1460, 138] on icon "Go to previous page" at bounding box center [1460, 139] width 7 height 10
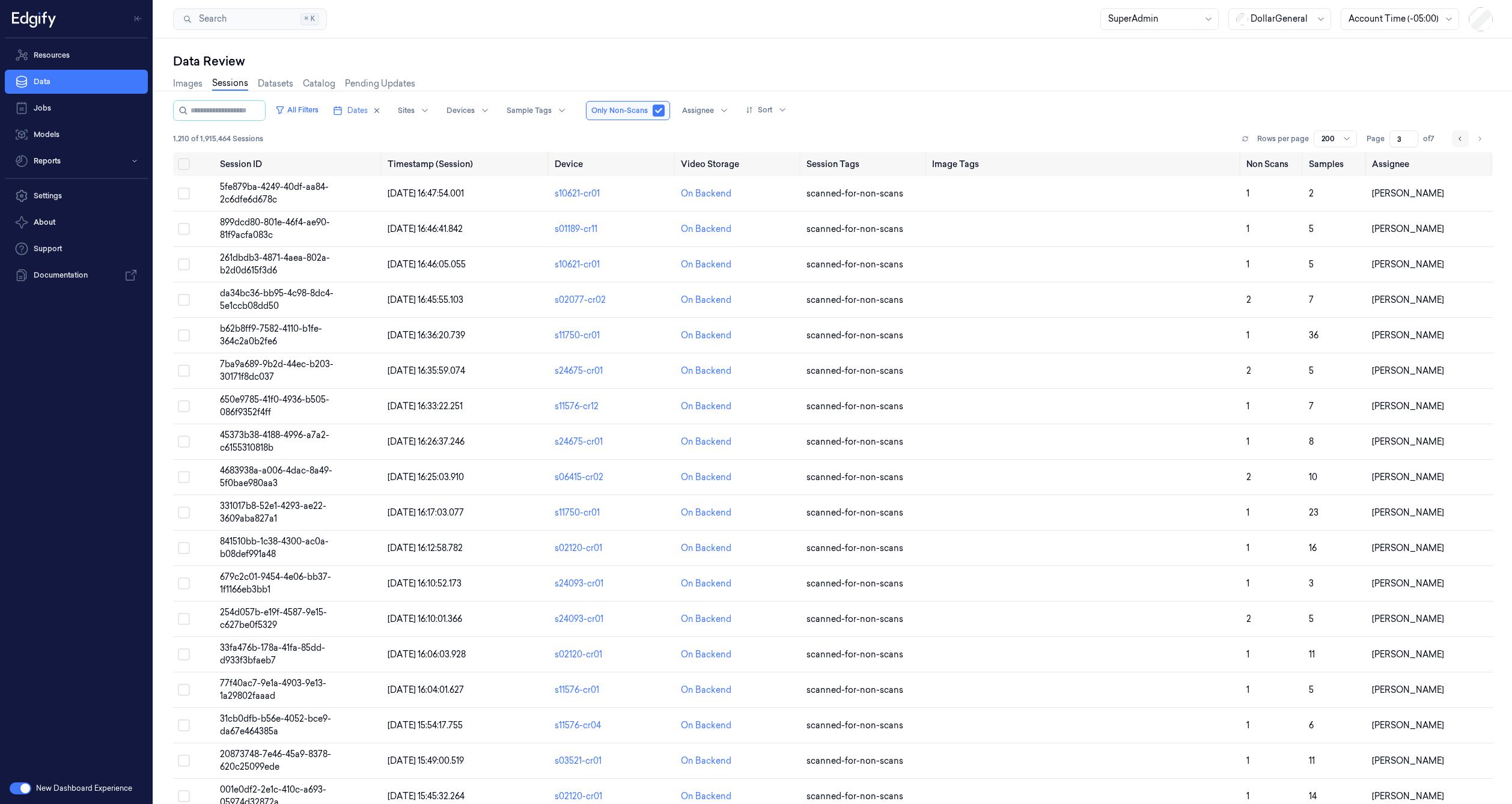
click at [1457, 139] on icon "Go to previous page" at bounding box center [1460, 139] width 7 height 10
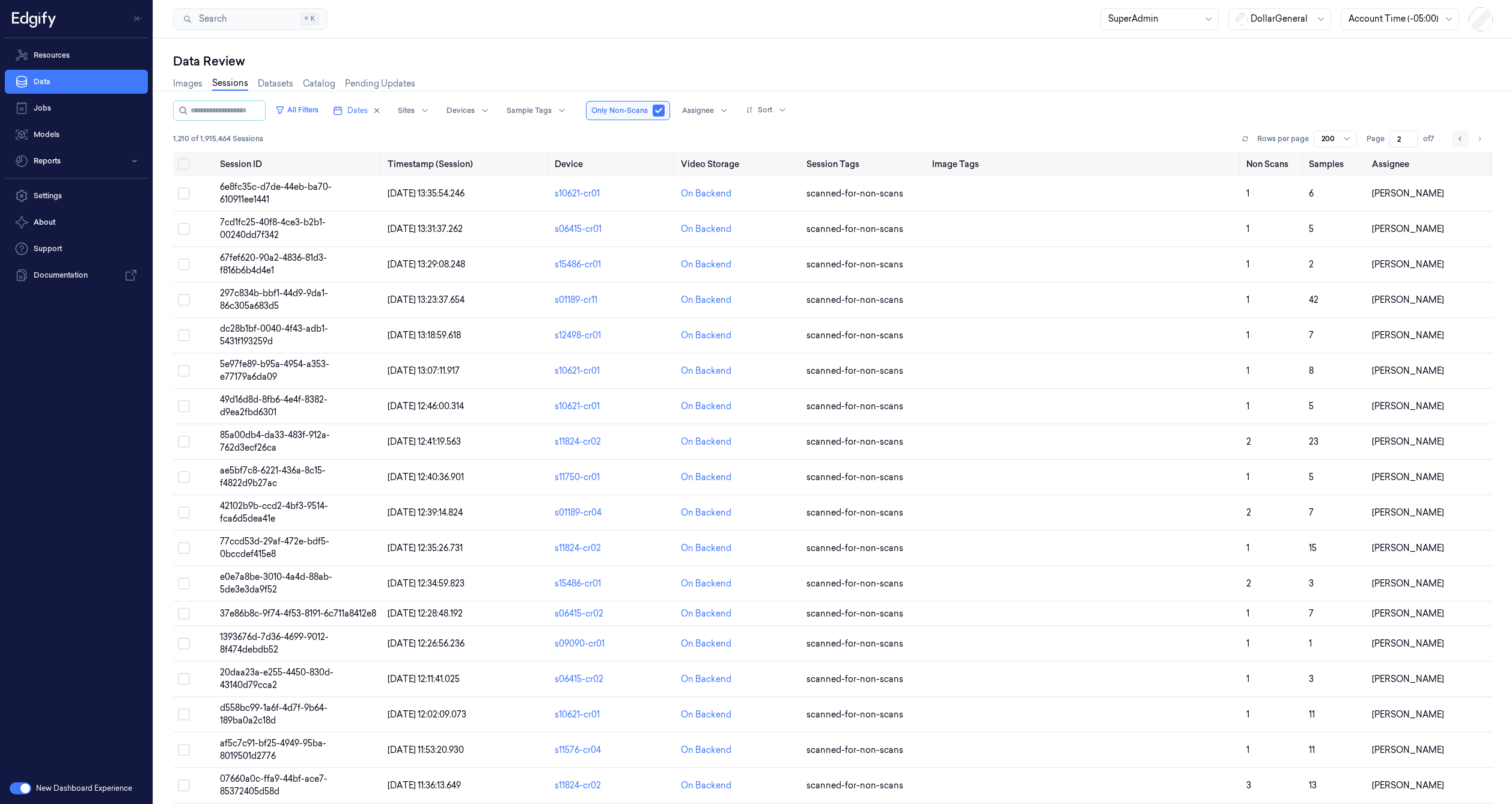
click at [1458, 138] on icon "Go to previous page" at bounding box center [1460, 139] width 7 height 10
type input "1"
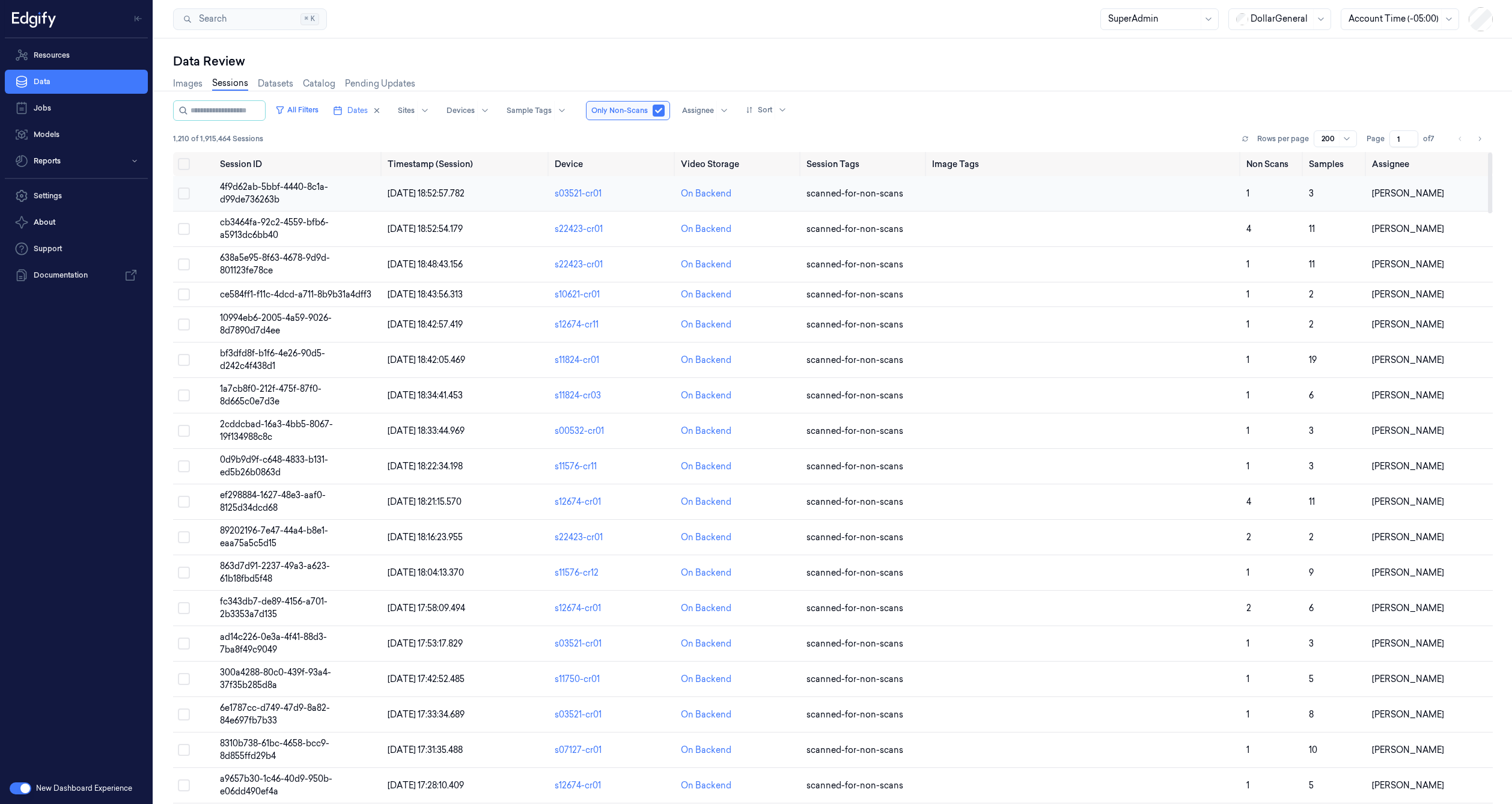
click at [326, 196] on td "4f9d62ab-5bbf-4440-8c1a-d99de736263b" at bounding box center [298, 194] width 167 height 35
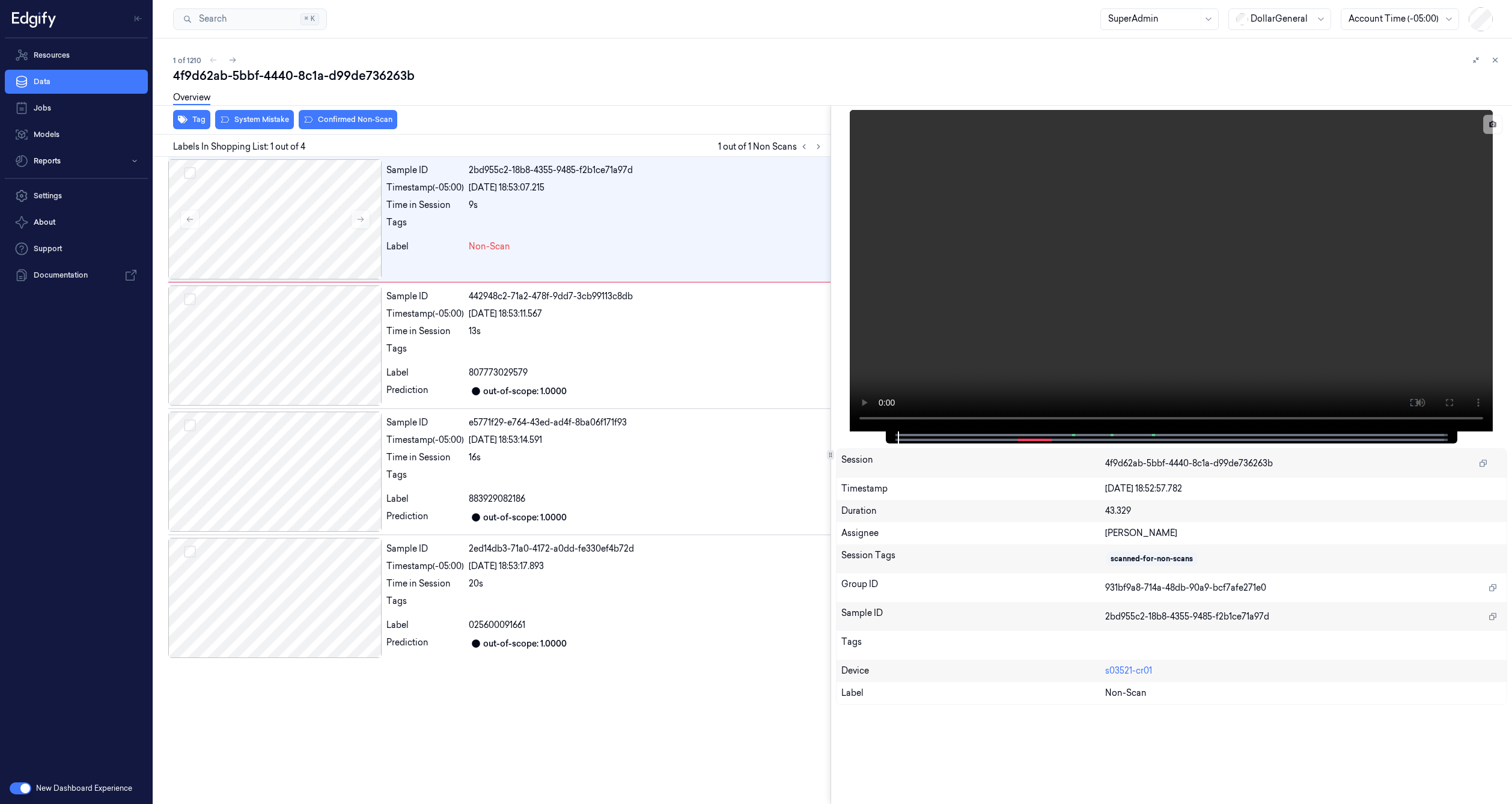
click at [255, 71] on div "4f9d62ab-5bbf-4440-8c1a-d99de736263b" at bounding box center [837, 76] width 1329 height 17
copy div "5bbf"
click at [289, 222] on div at bounding box center [275, 219] width 213 height 120
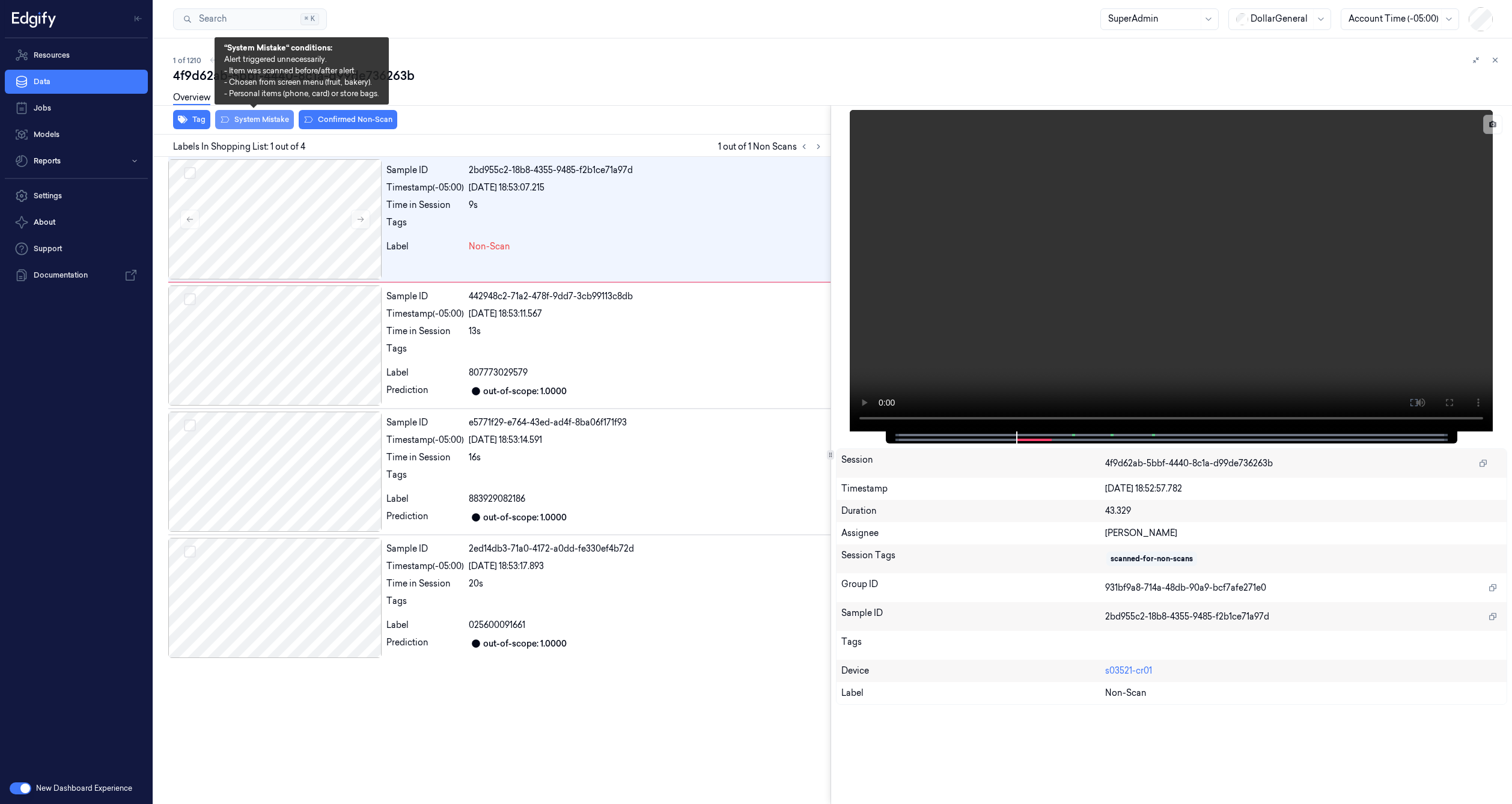
click at [255, 119] on button "System Mistake" at bounding box center [254, 119] width 78 height 19
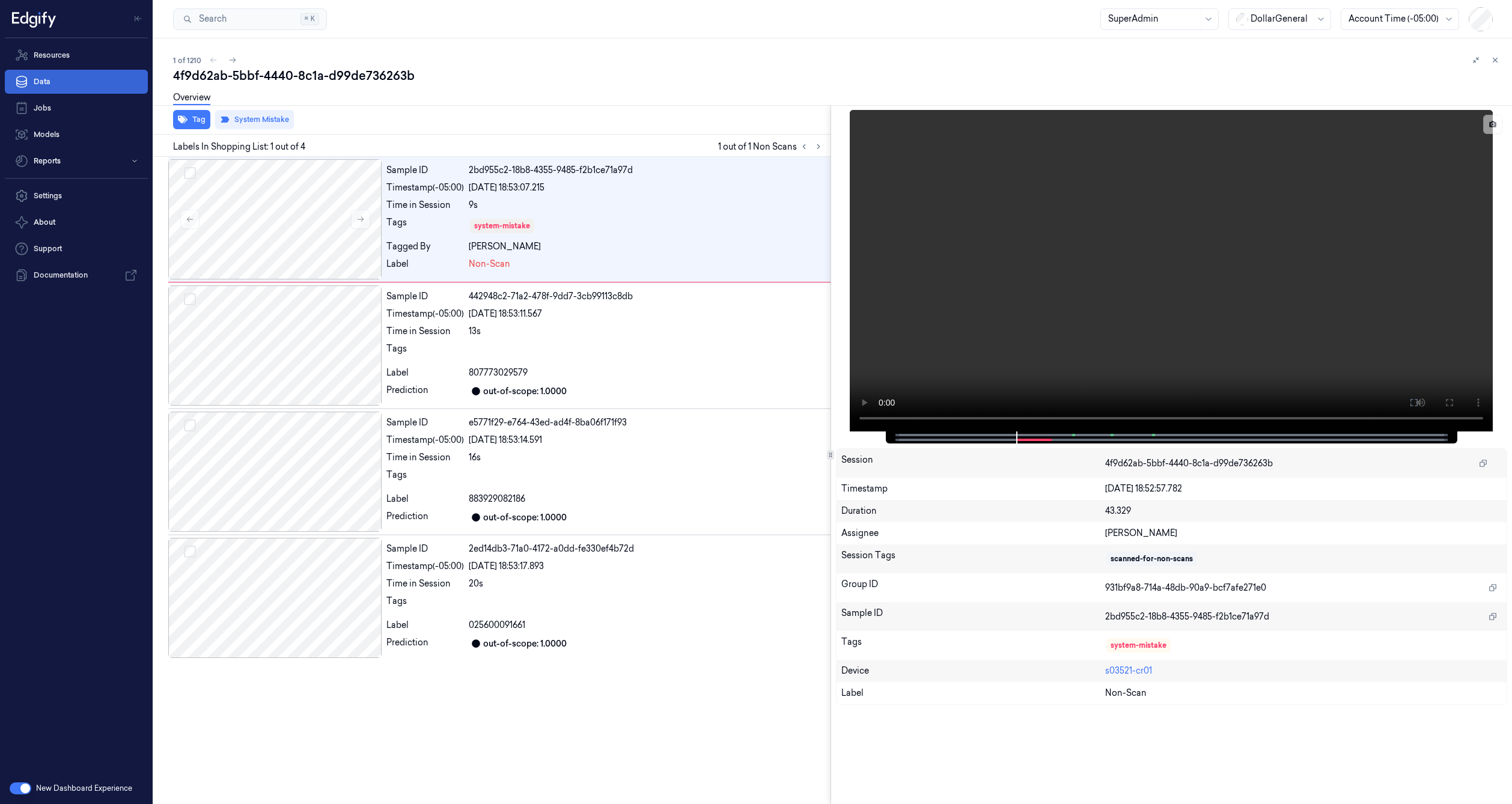
click at [139, 78] on link "Data" at bounding box center [76, 82] width 143 height 24
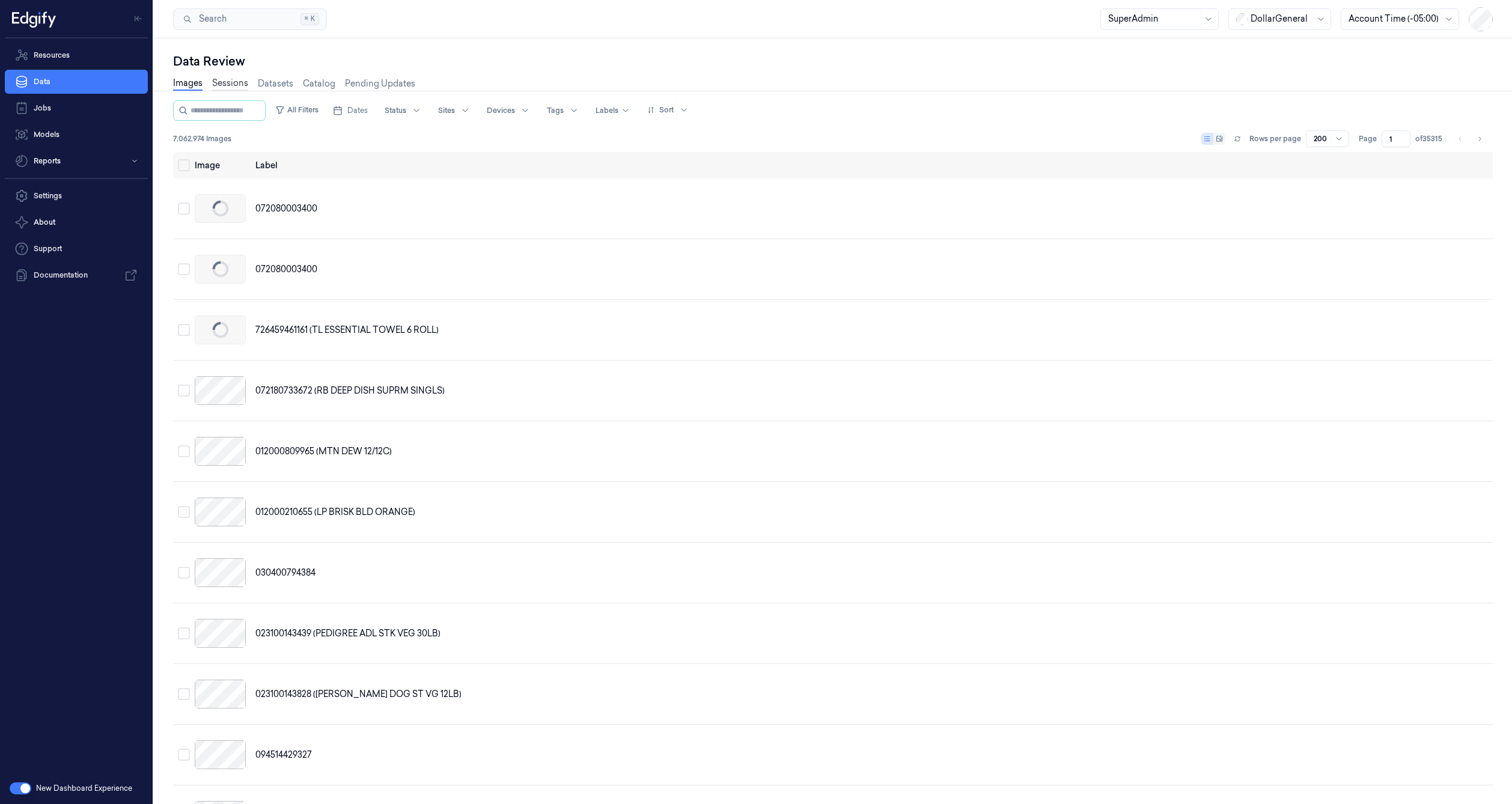
click at [231, 87] on link "Sessions" at bounding box center [230, 84] width 36 height 14
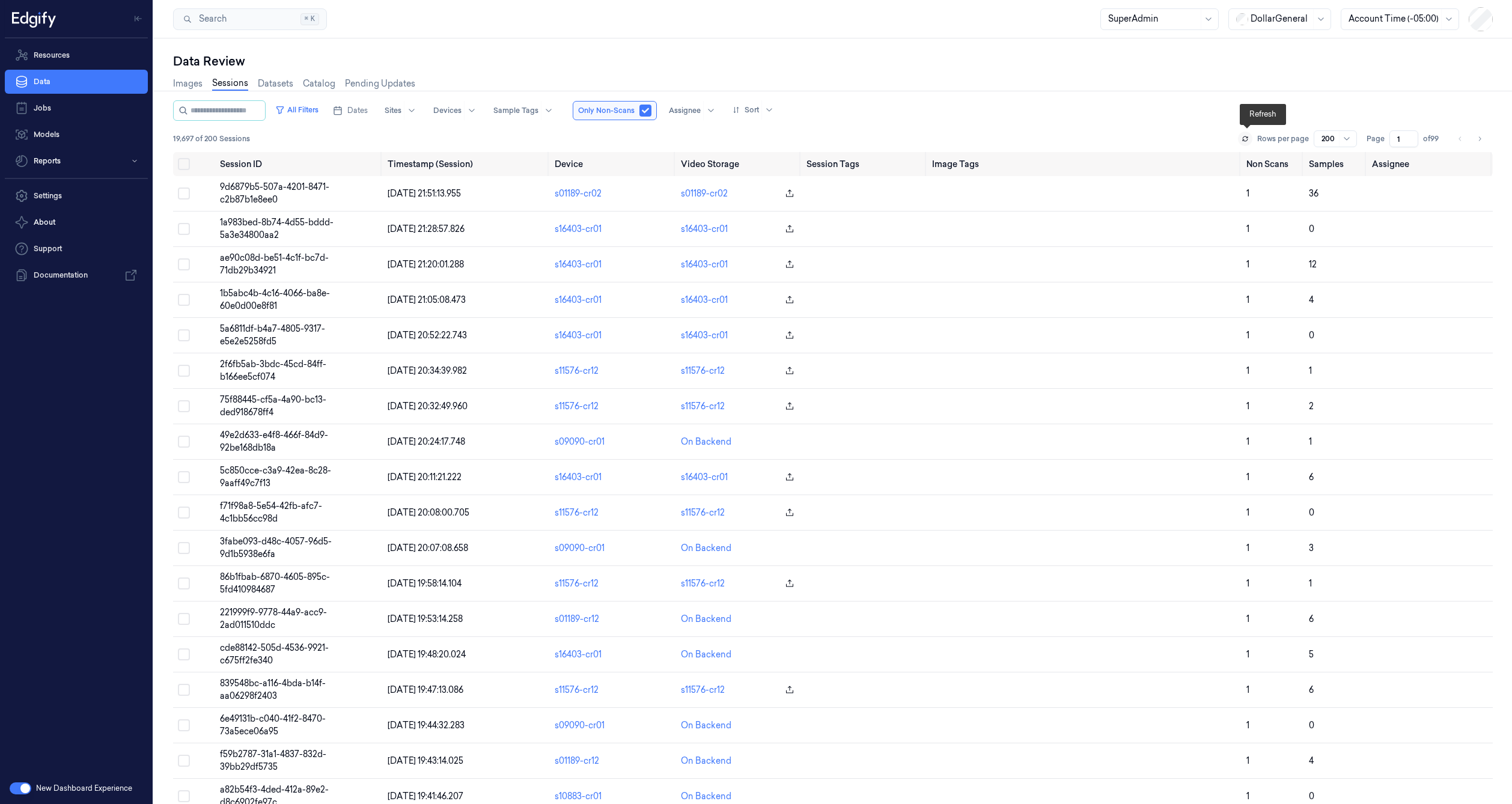
click at [1244, 140] on icon at bounding box center [1245, 140] width 5 height 2
click at [240, 112] on input "string" at bounding box center [227, 110] width 72 height 19
type input "**********"
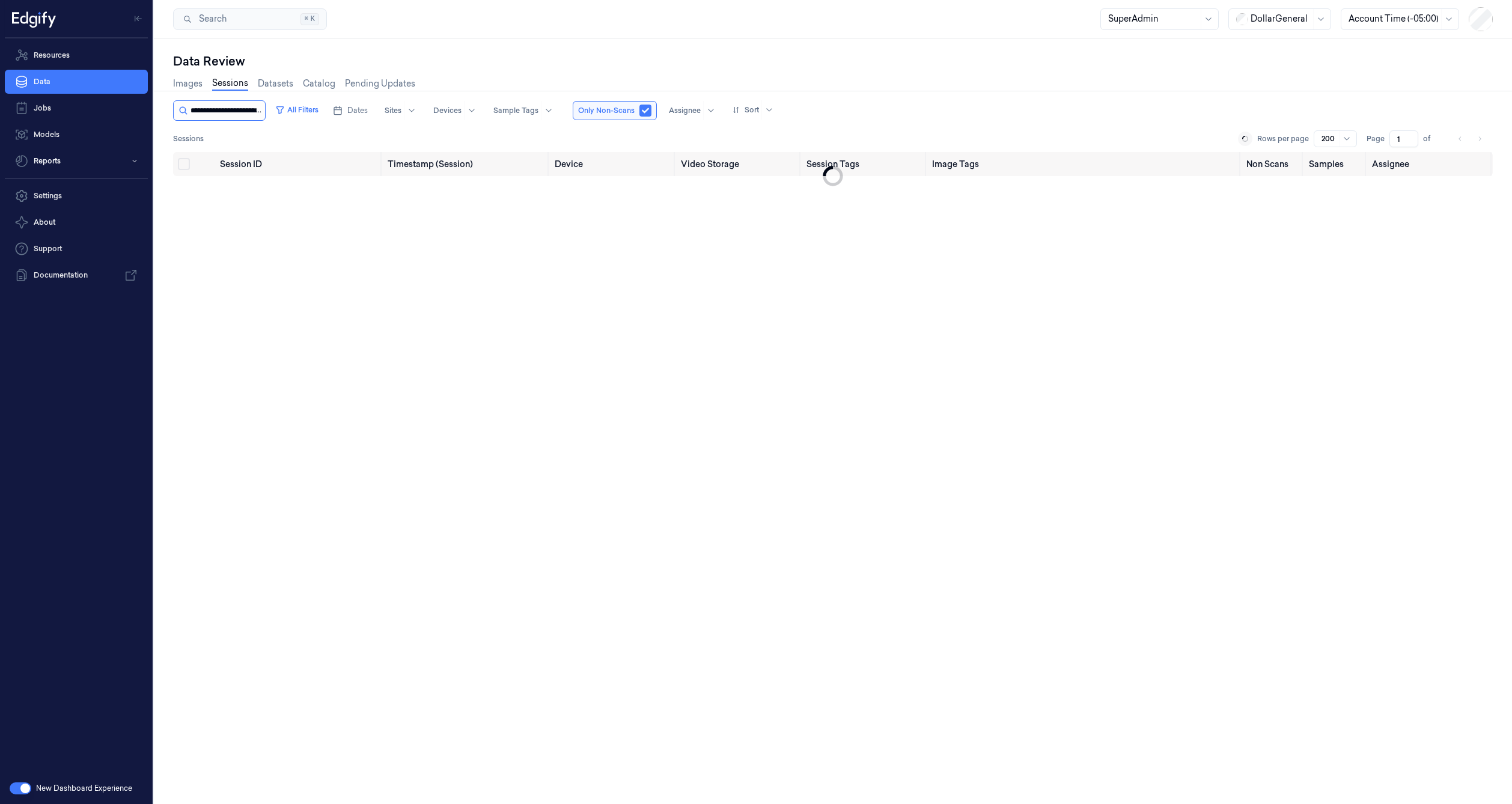
scroll to position [0, 48]
click at [256, 114] on input "string" at bounding box center [238, 110] width 95 height 19
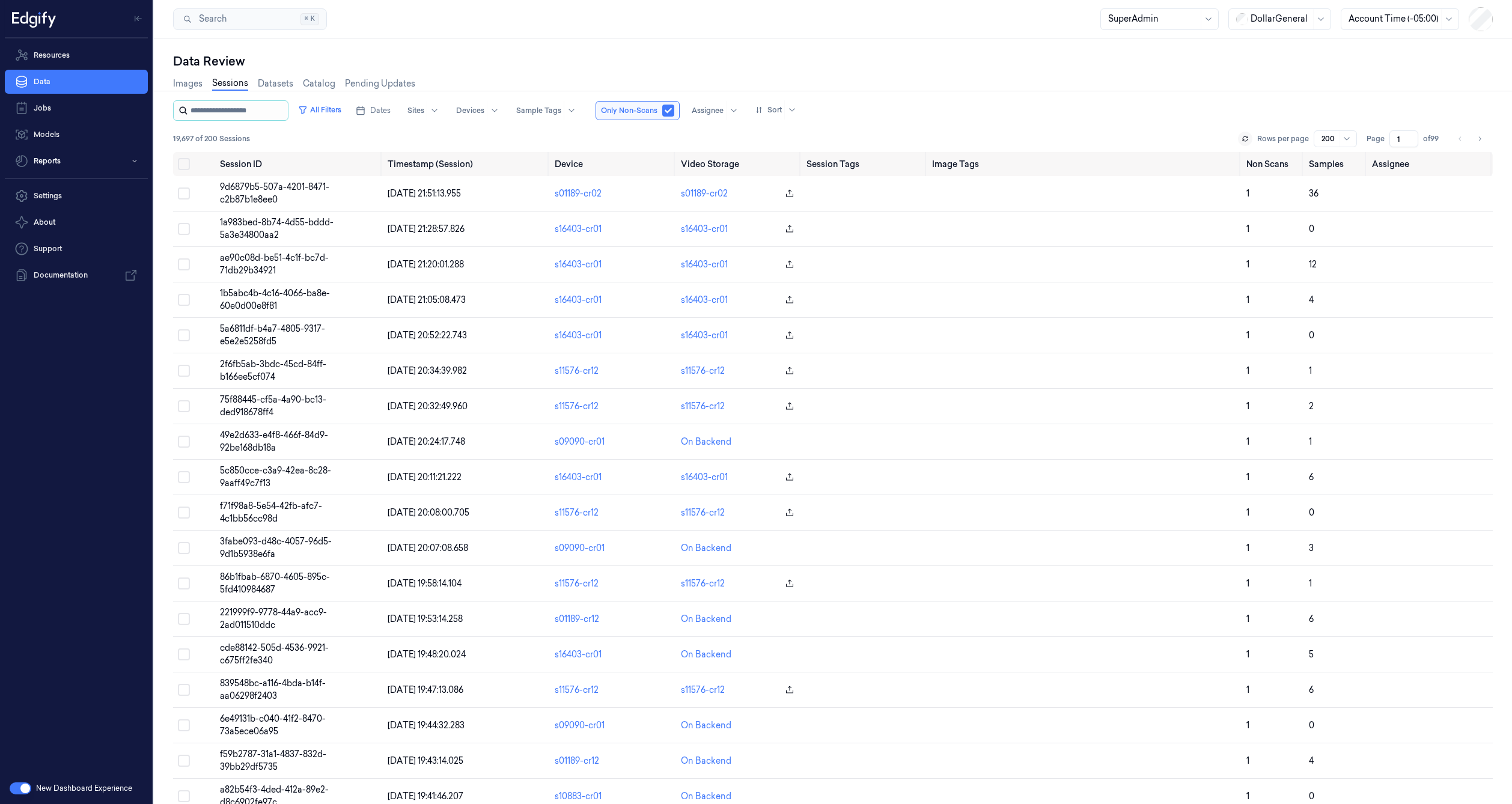
click at [277, 115] on input "string" at bounding box center [238, 110] width 95 height 19
click at [278, 188] on span "9d6879b5-507a-4201-8471-c2b87b1e8ee0" at bounding box center [274, 193] width 110 height 23
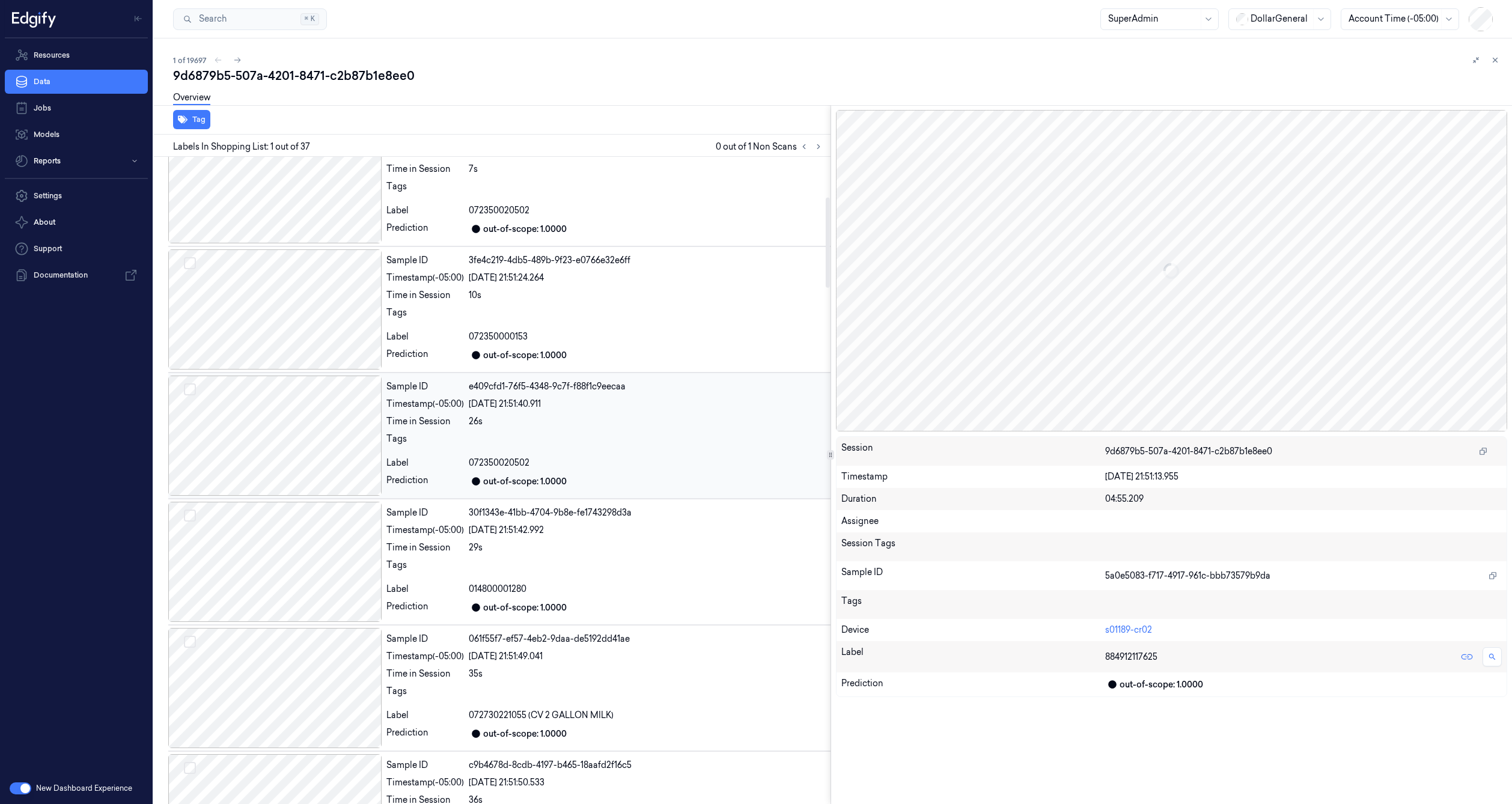
scroll to position [432, 0]
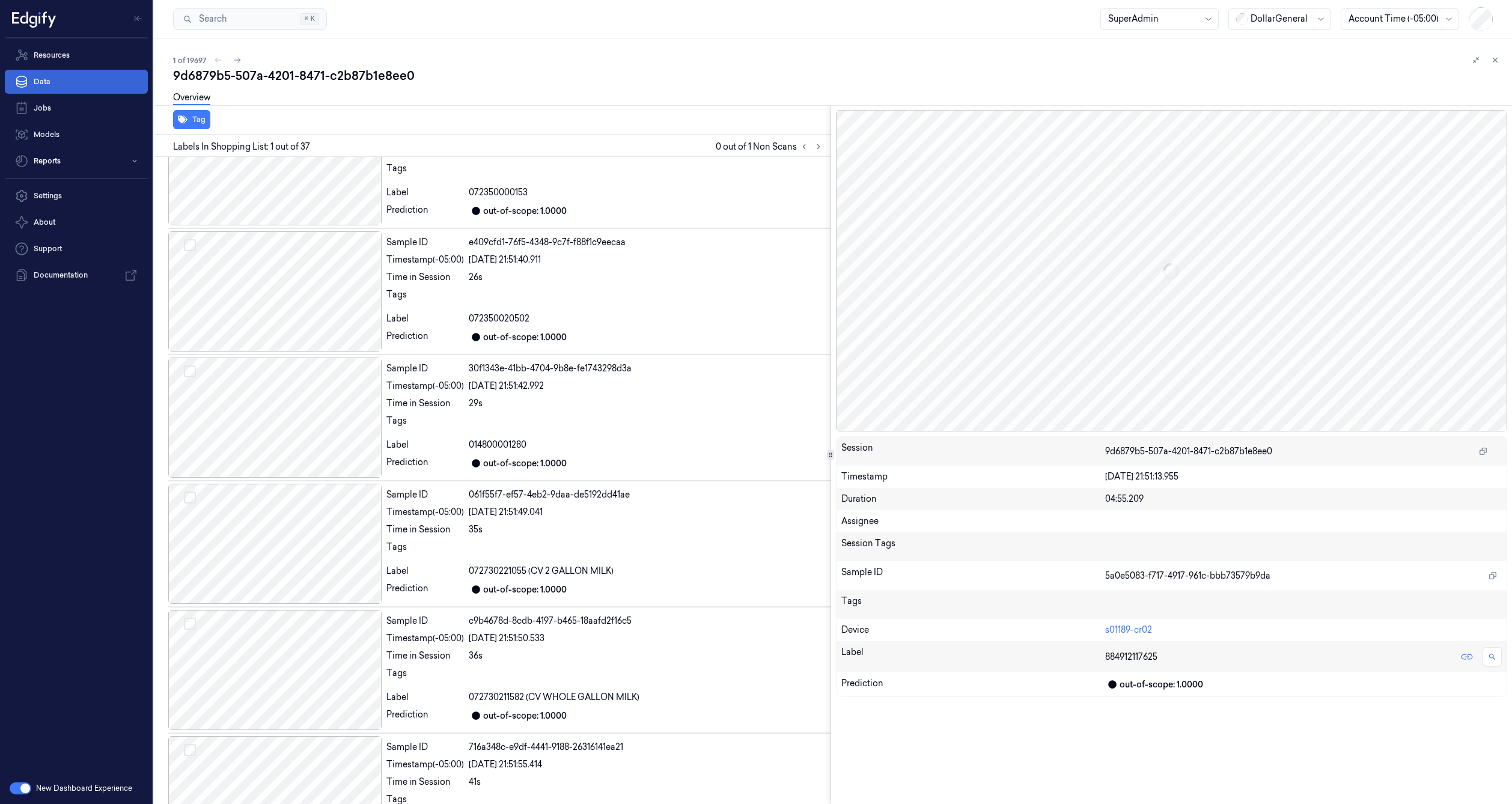
click at [86, 84] on link "Data" at bounding box center [76, 82] width 143 height 24
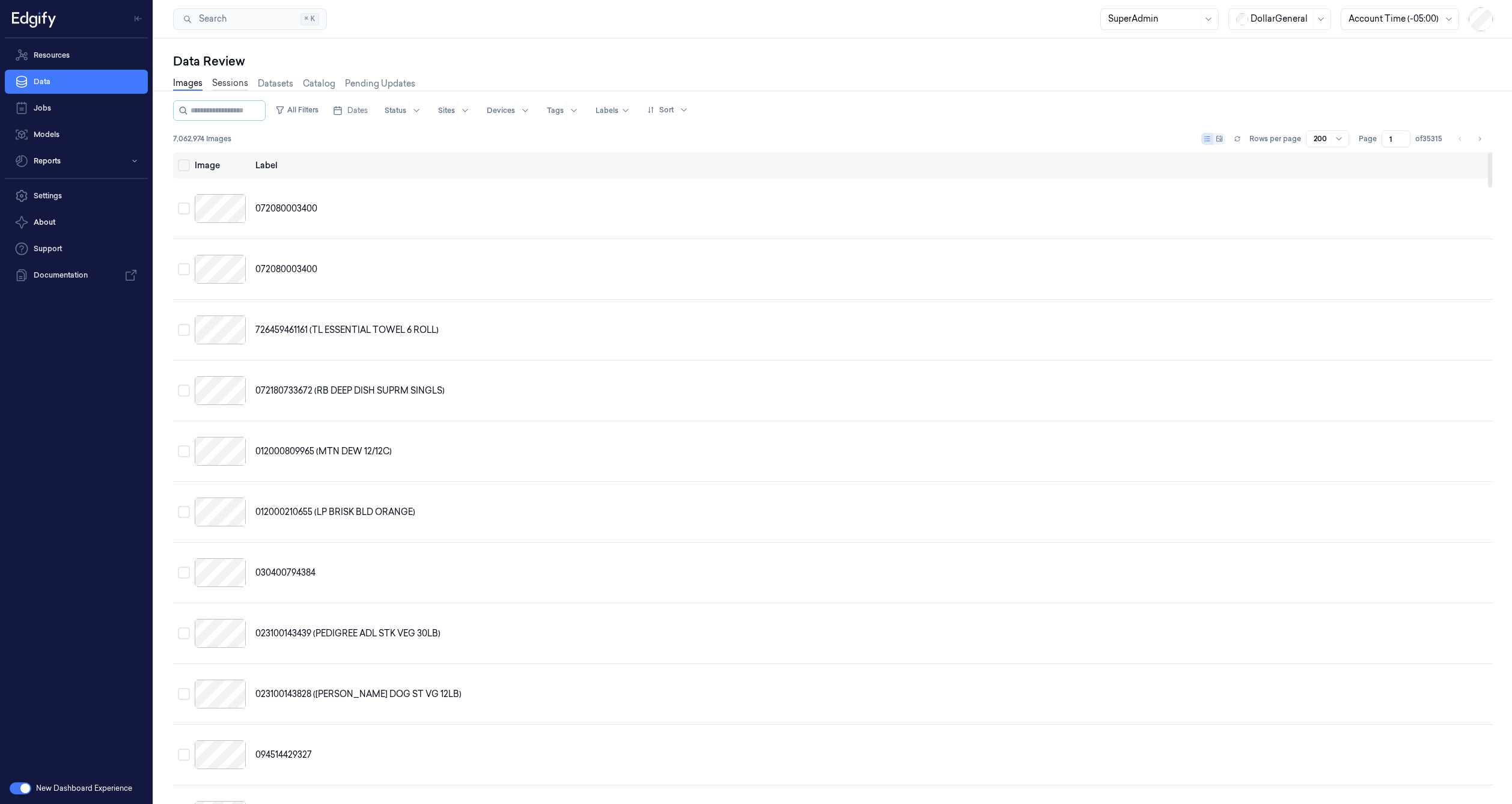
click at [230, 85] on link "Sessions" at bounding box center [230, 84] width 36 height 14
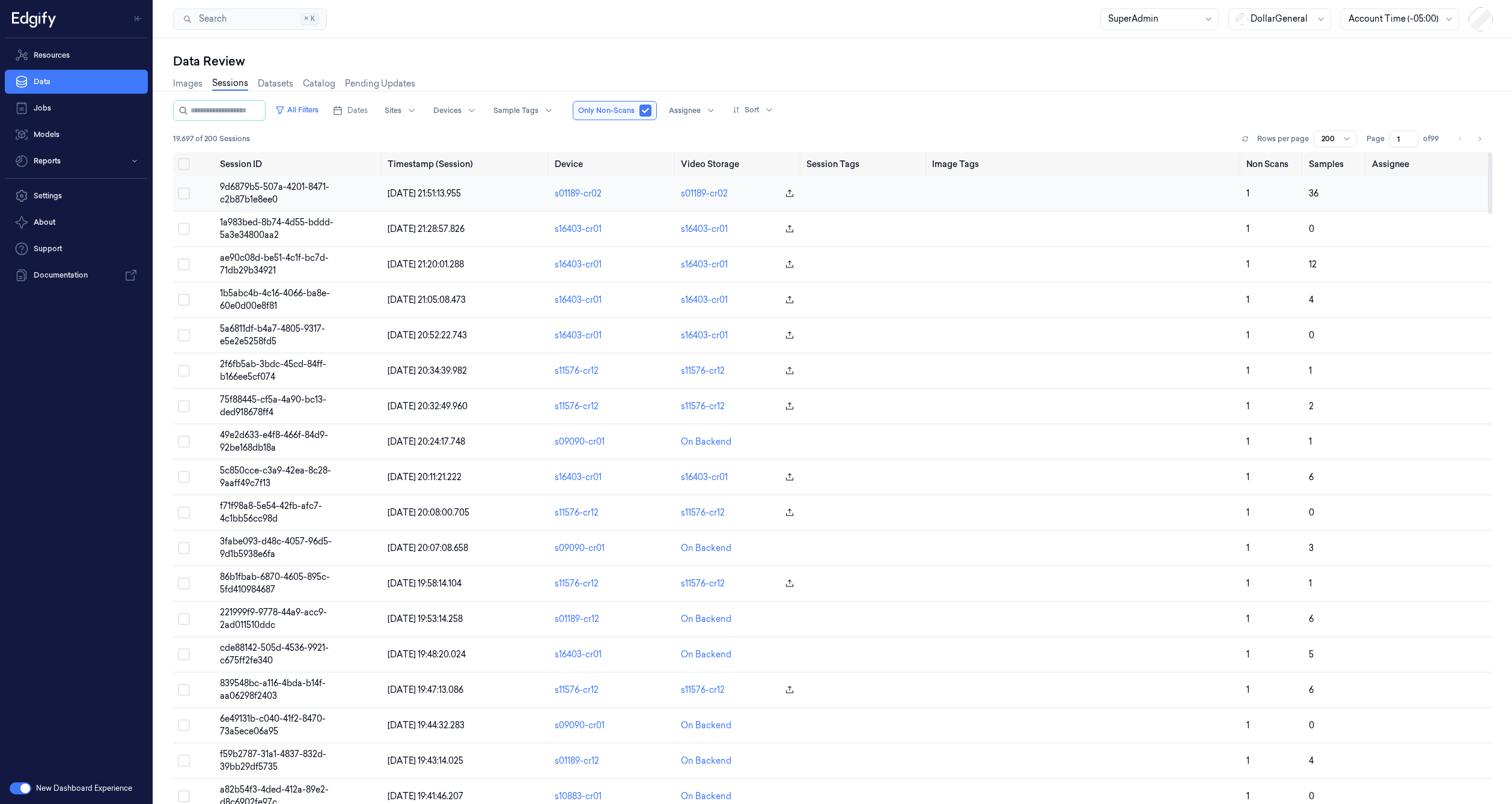
click at [302, 195] on td "9d6879b5-507a-4201-8471-c2b87b1e8ee0" at bounding box center [298, 194] width 167 height 35
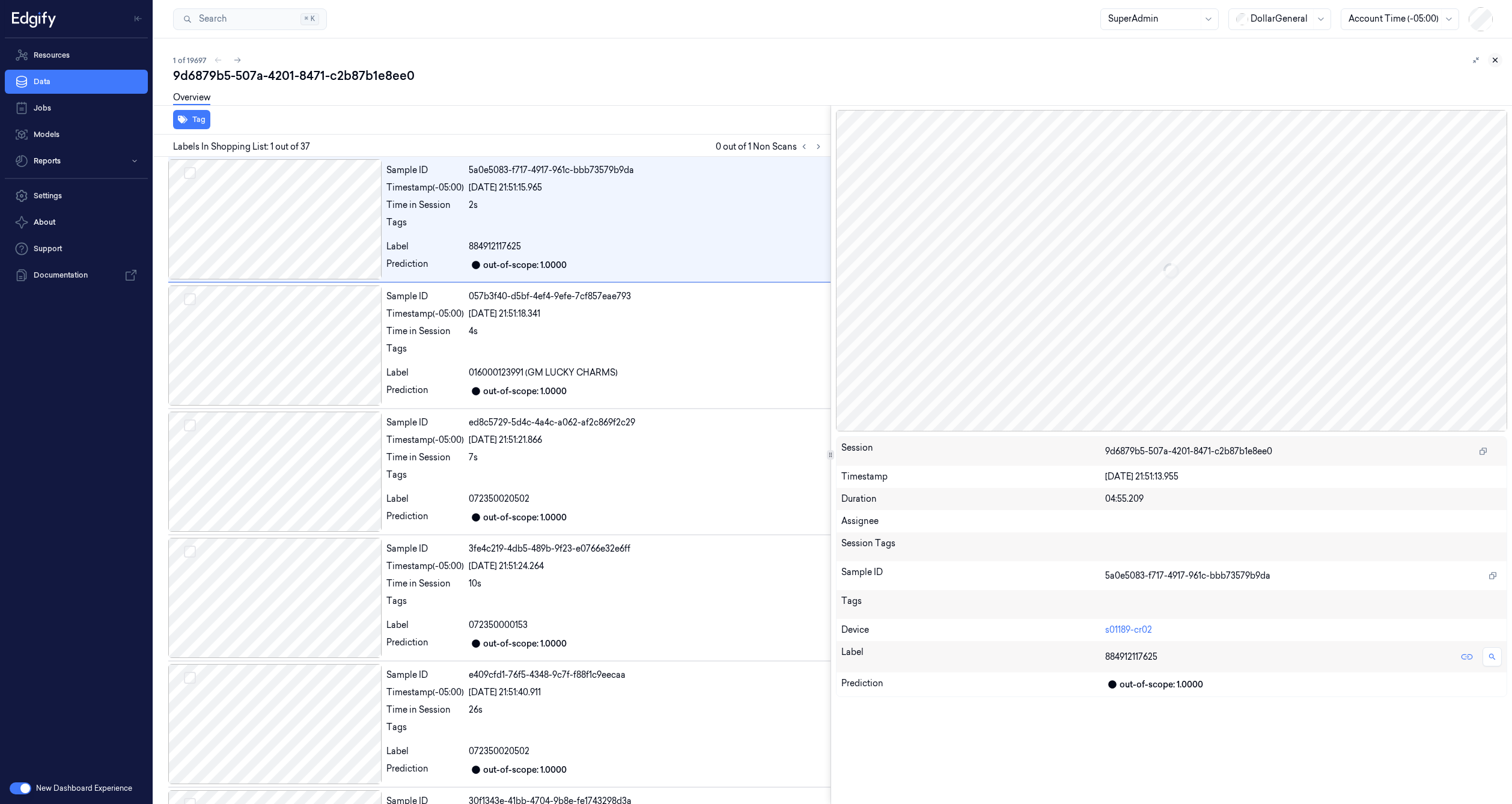
click at [1500, 59] on button at bounding box center [1495, 60] width 14 height 14
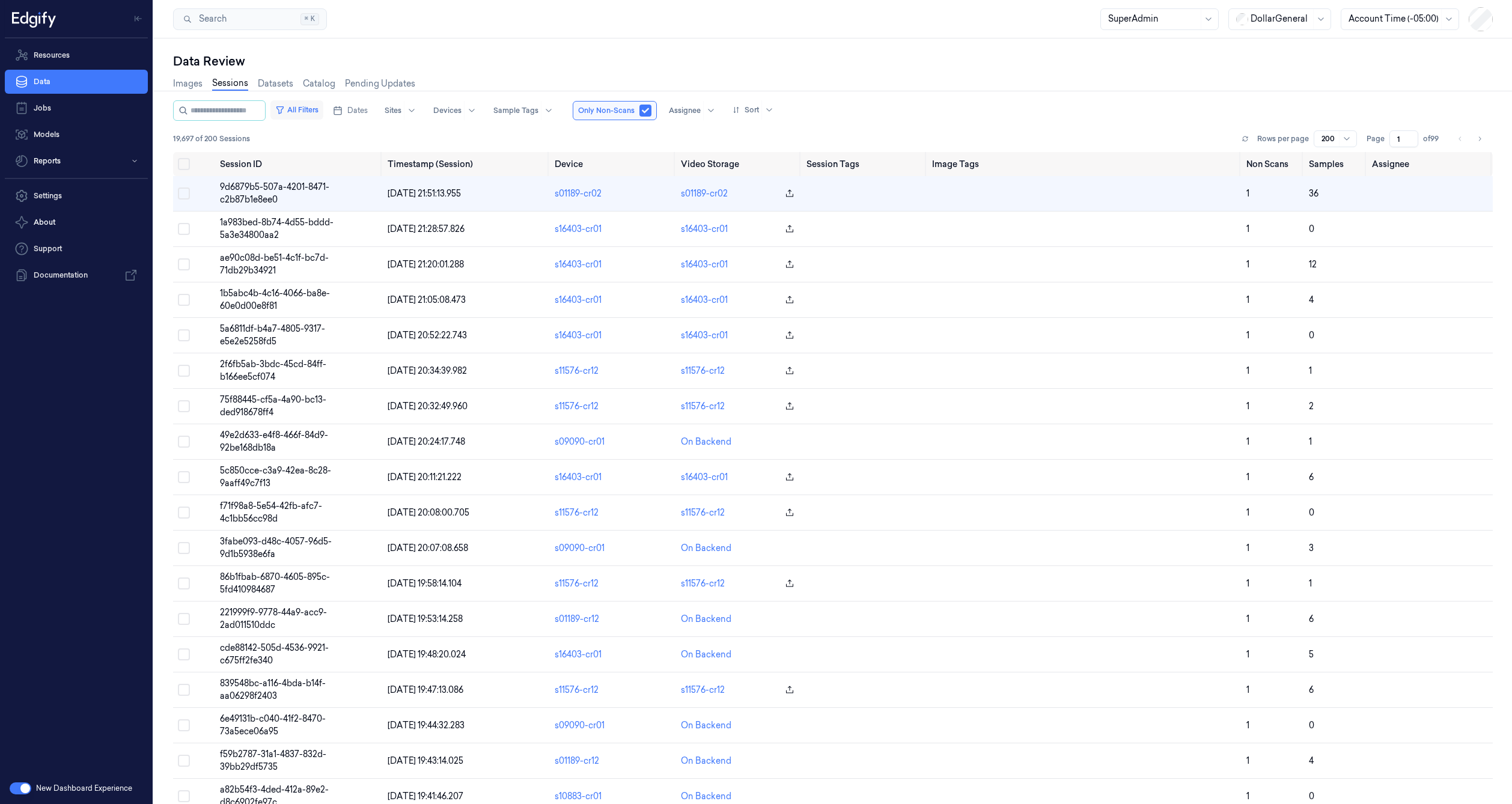
click at [324, 113] on button "All Filters" at bounding box center [297, 110] width 53 height 19
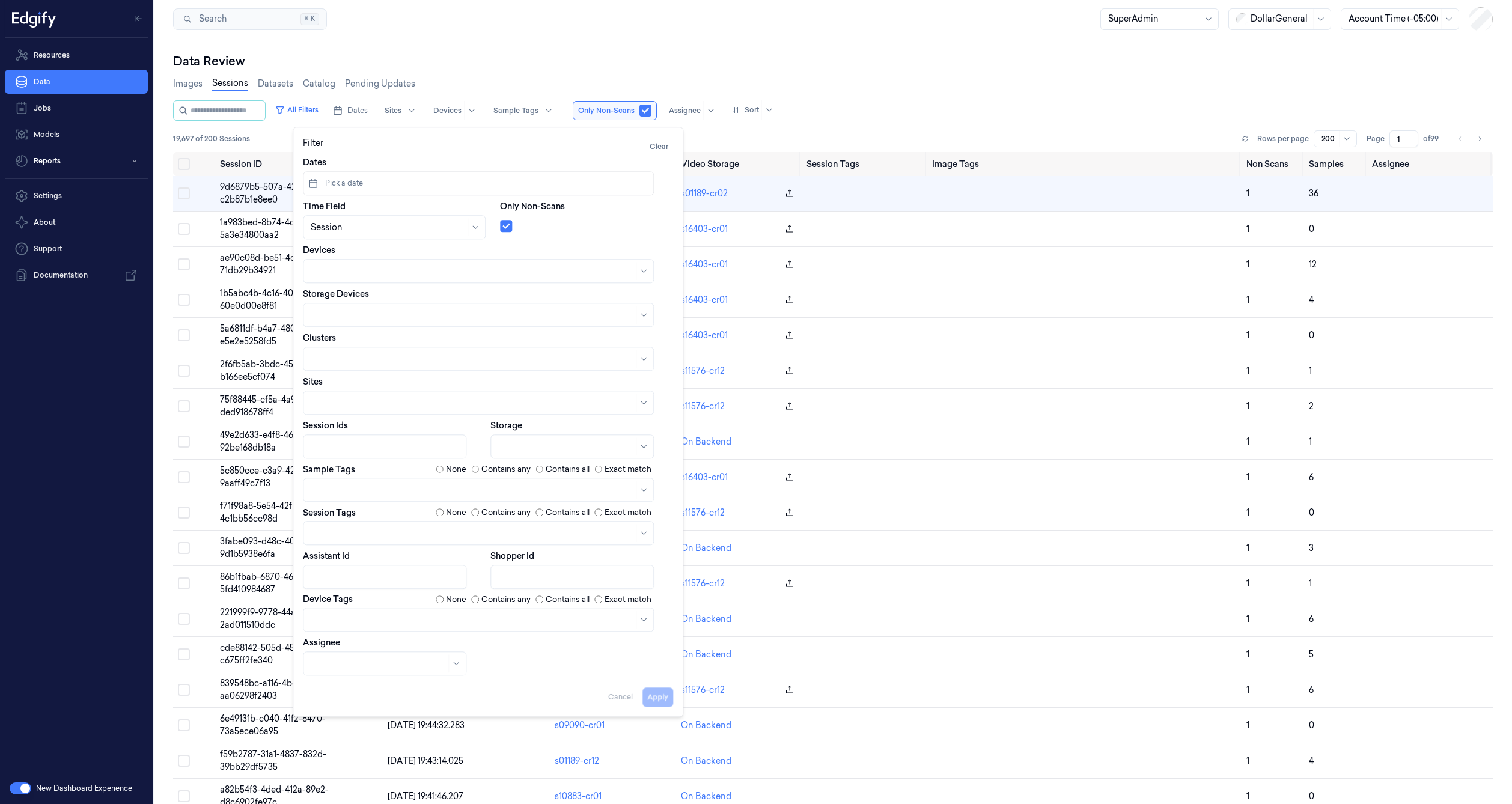
click at [233, 122] on div "All Filters Dates Sites Devices Sample Tags Only Non-Scans Assignee Sort 19,697…" at bounding box center [833, 126] width 1320 height 52
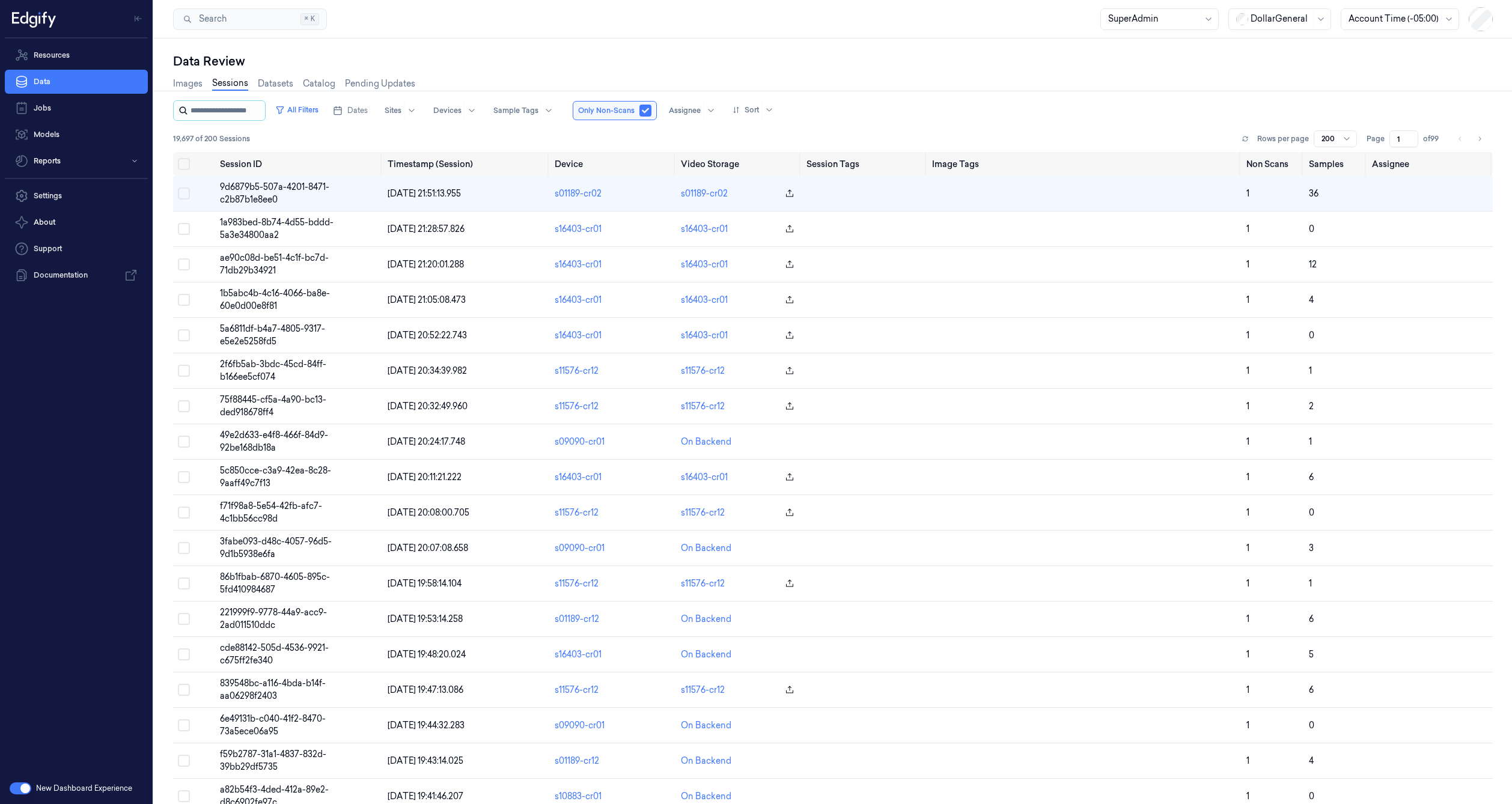
click at [235, 114] on input "string" at bounding box center [227, 110] width 72 height 19
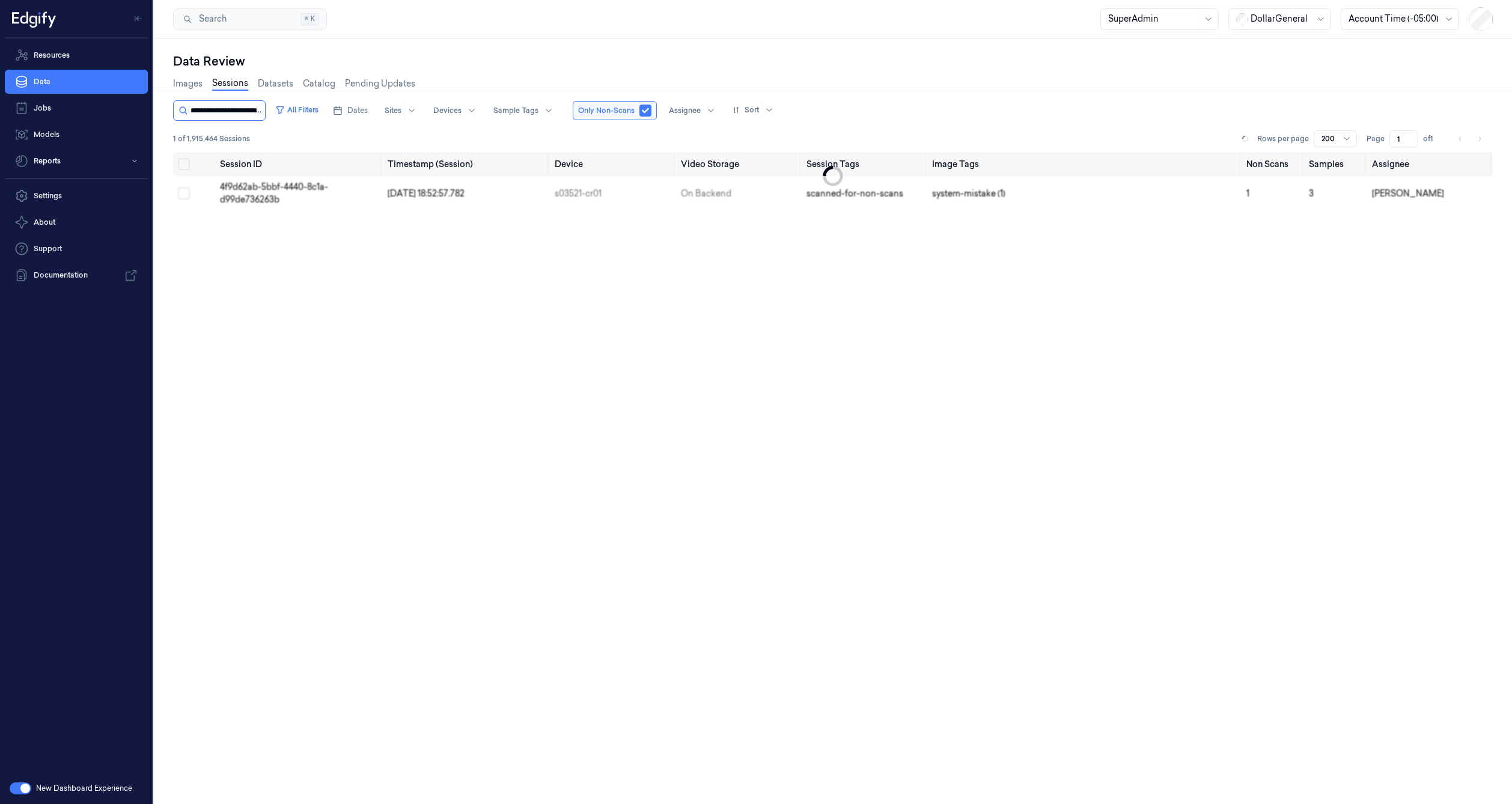
scroll to position [0, 48]
type input "**********"
click at [360, 187] on td "4f9d62ab-5bbf-4440-8c1a-d99de736263b" at bounding box center [298, 193] width 167 height 35
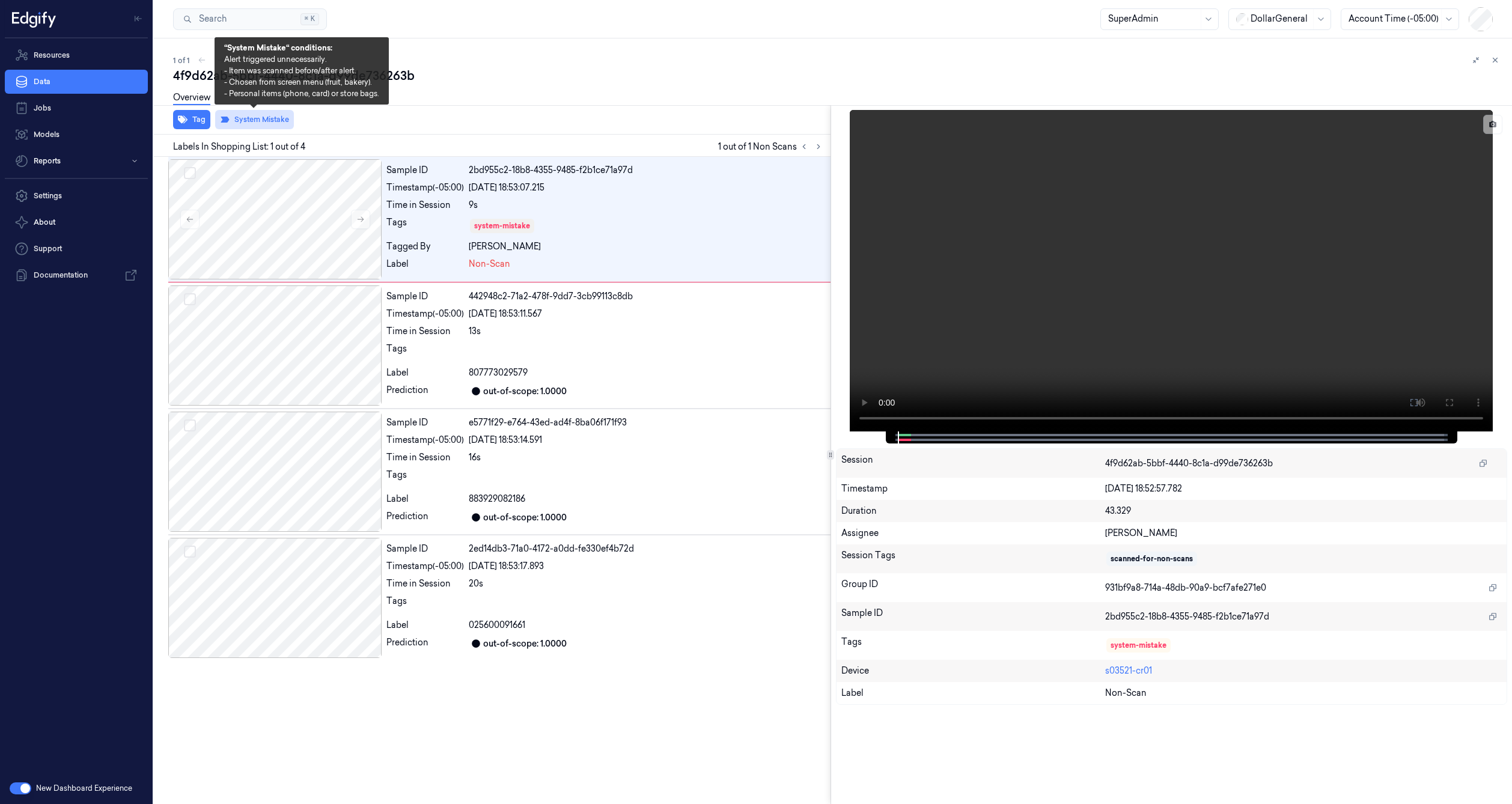
click at [262, 124] on button "System Mistake" at bounding box center [254, 119] width 78 height 19
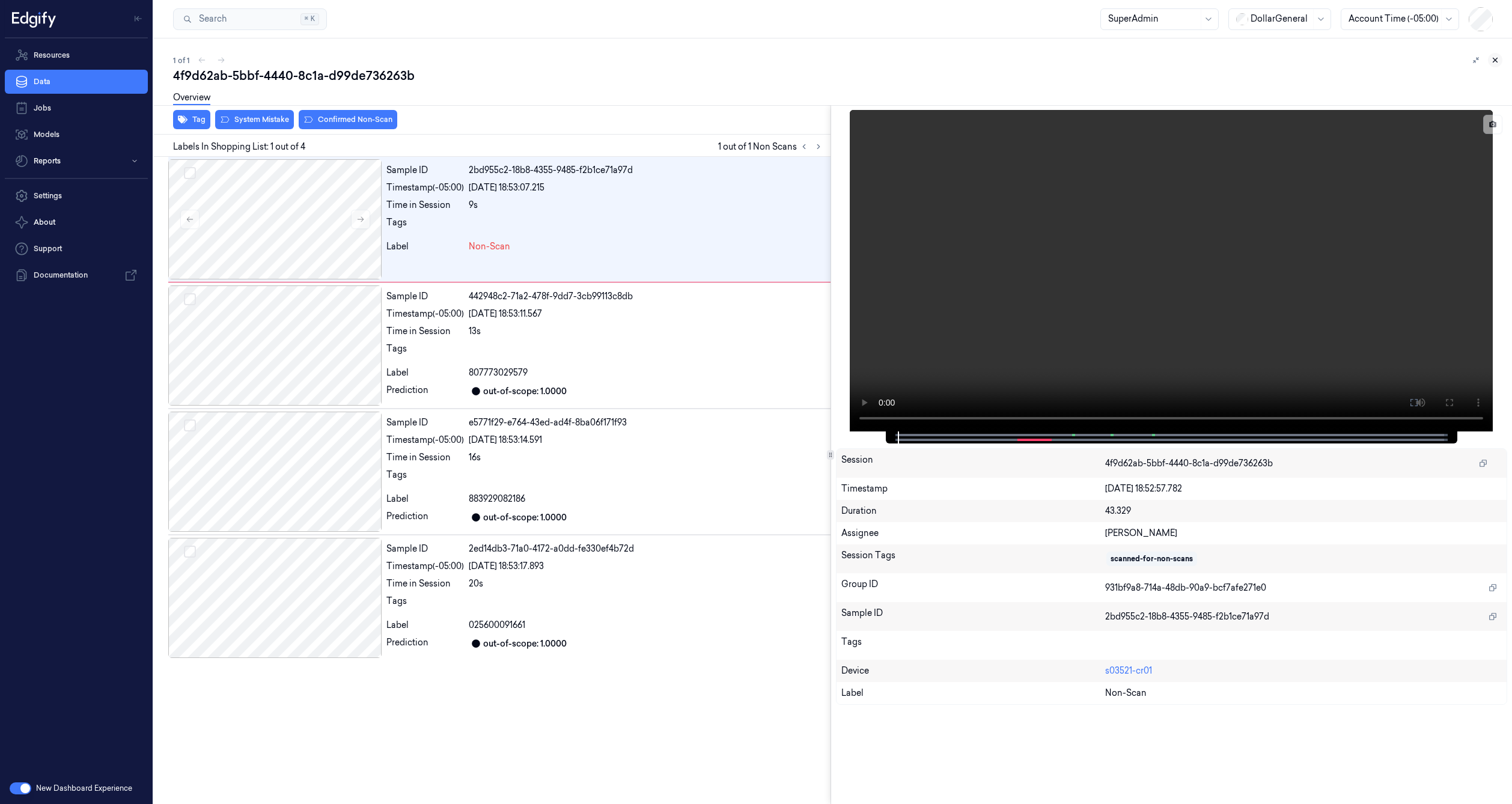
click at [1492, 60] on icon at bounding box center [1495, 60] width 8 height 8
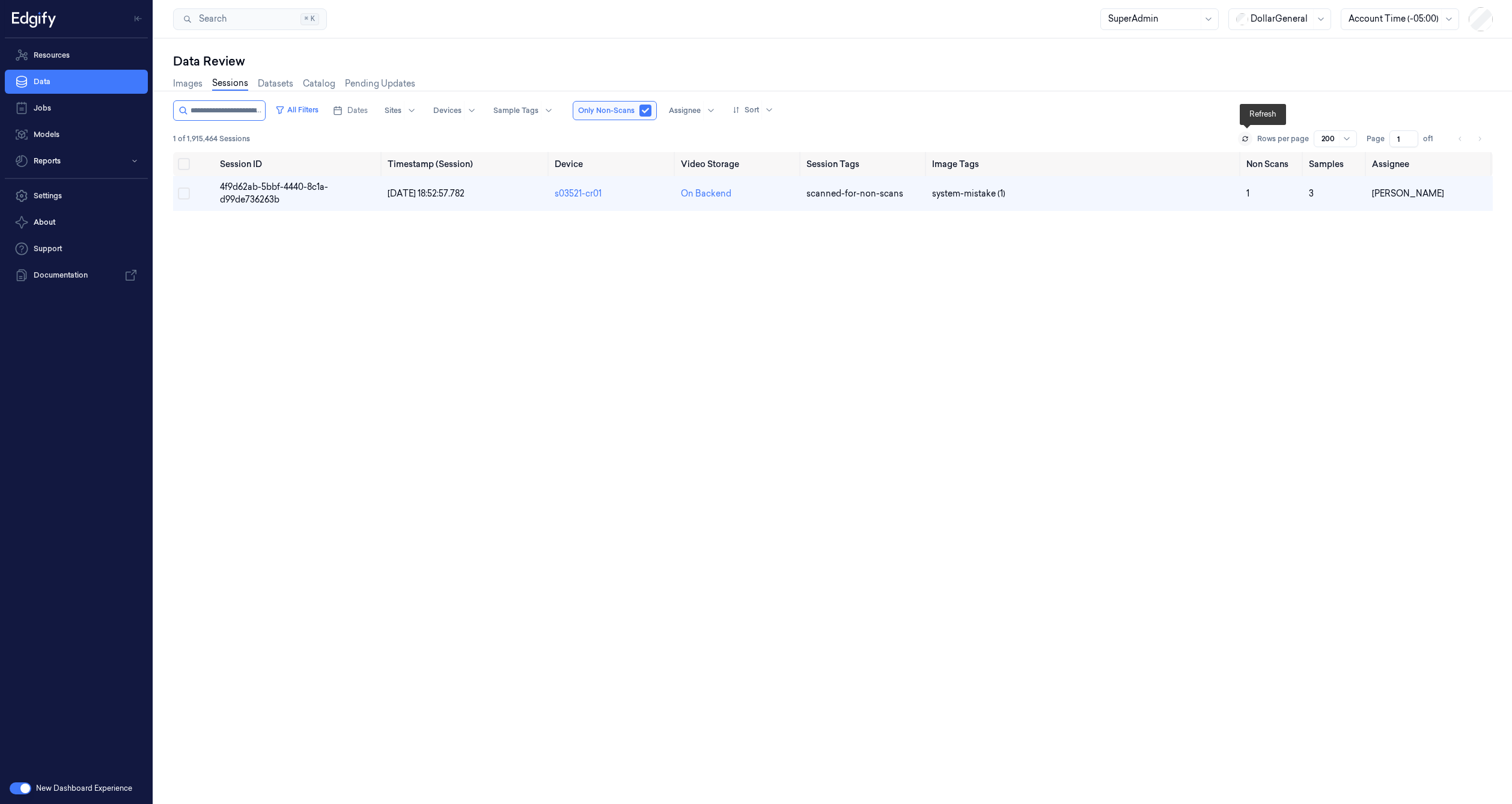
click at [1248, 138] on icon at bounding box center [1245, 138] width 7 height 7
click at [1213, 129] on div "All Filters Dates Sites Devices Sample Tags Only Non-Scans Assignee Sort 1 of 1…" at bounding box center [833, 126] width 1320 height 52
click at [1246, 139] on icon at bounding box center [1245, 138] width 7 height 7
click at [940, 199] on td at bounding box center [1084, 193] width 314 height 35
